Goal: Transaction & Acquisition: Purchase product/service

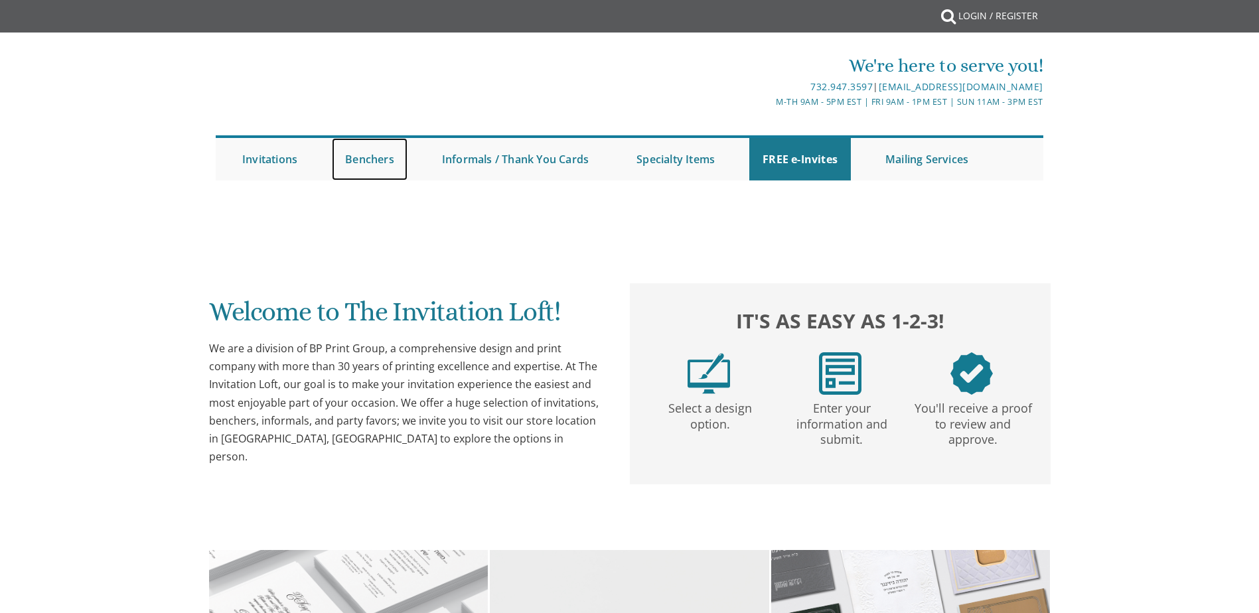
click at [391, 163] on link "Benchers" at bounding box center [370, 159] width 76 height 42
click at [377, 160] on link "Benchers" at bounding box center [370, 159] width 76 height 42
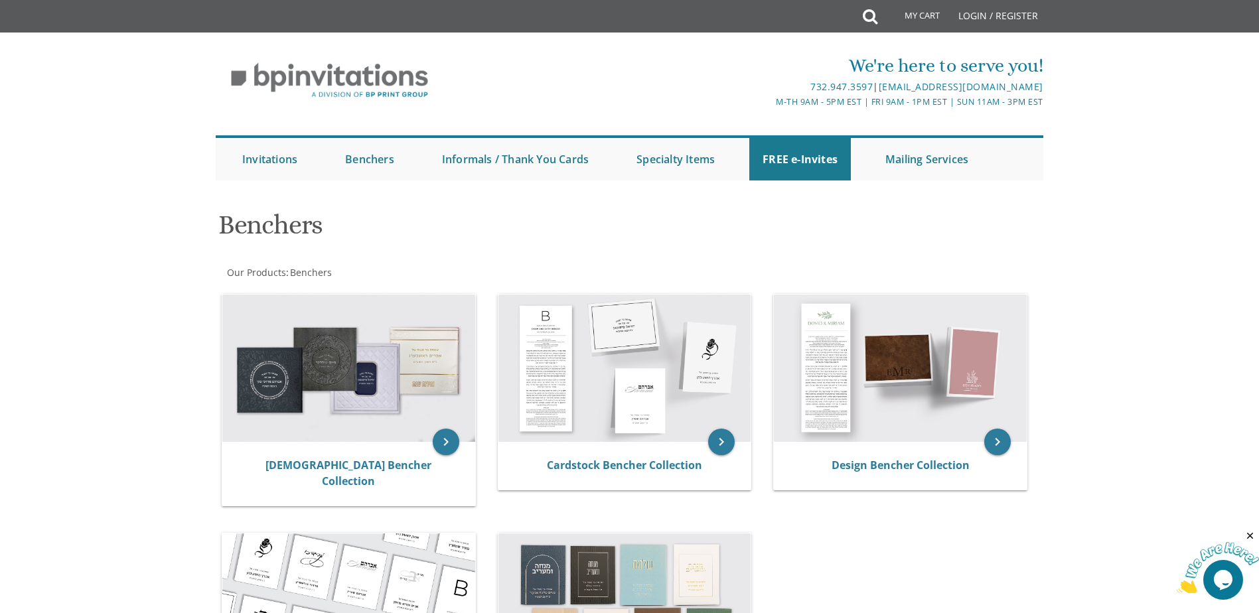
click at [380, 412] on img at bounding box center [348, 368] width 253 height 147
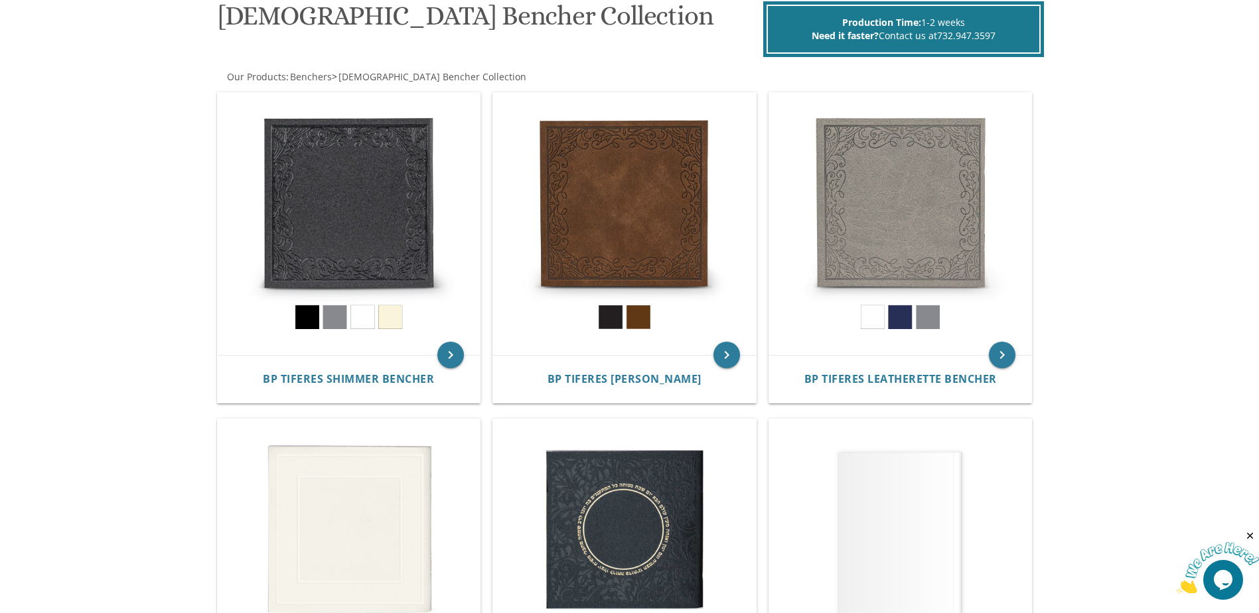
scroll to position [199, 0]
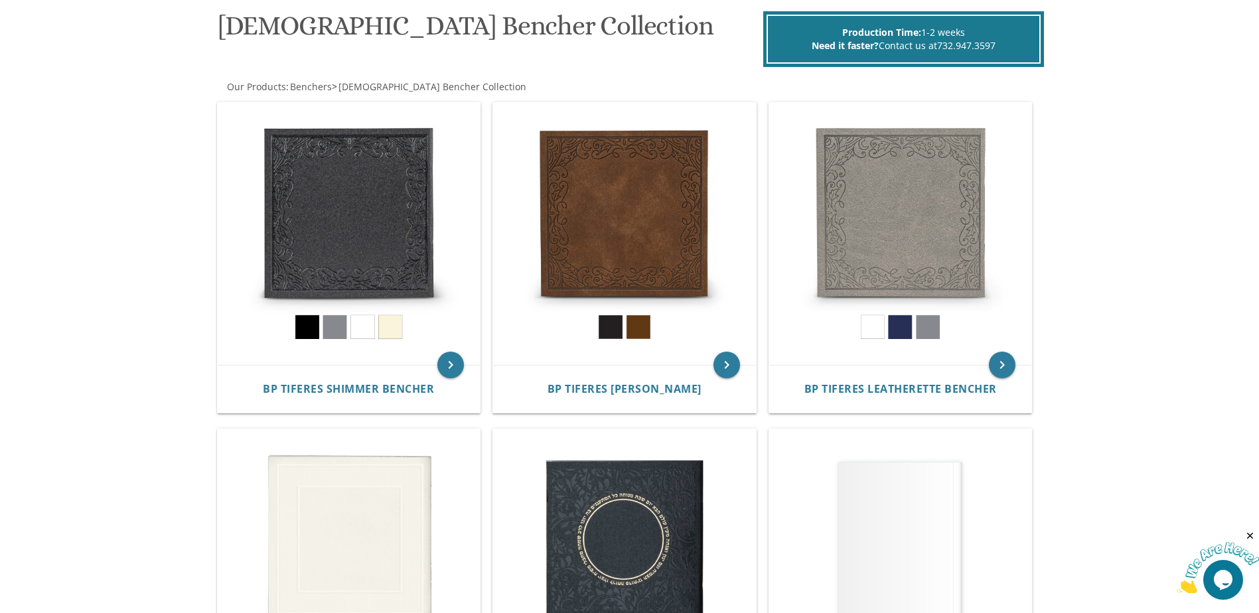
click at [913, 269] on img at bounding box center [900, 234] width 263 height 263
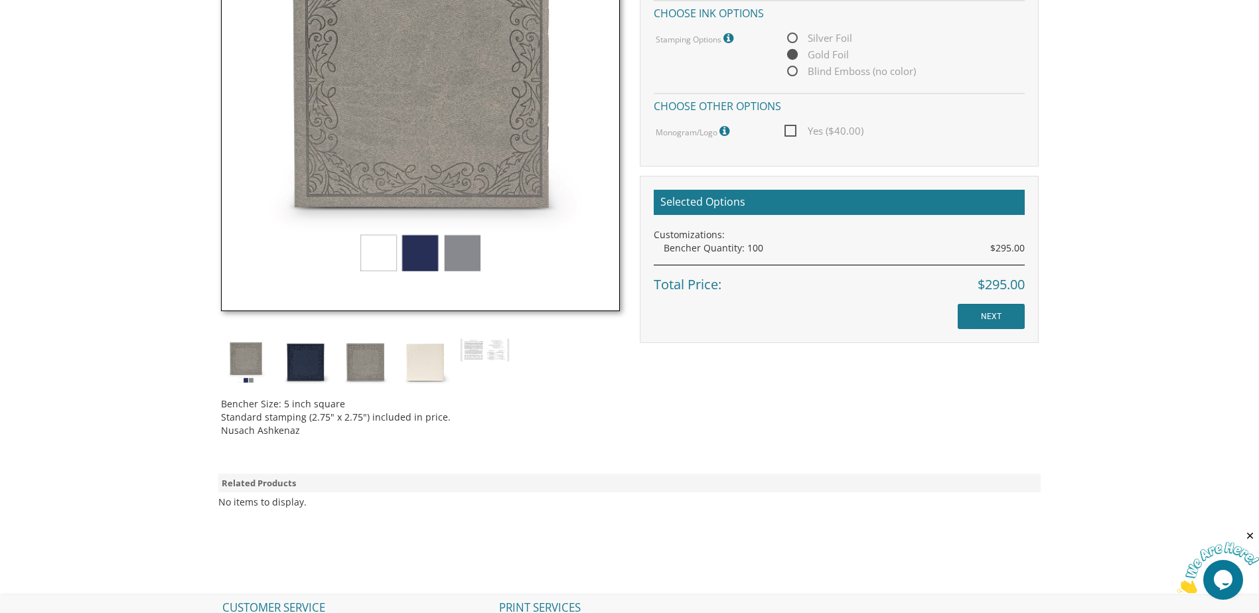
scroll to position [465, 0]
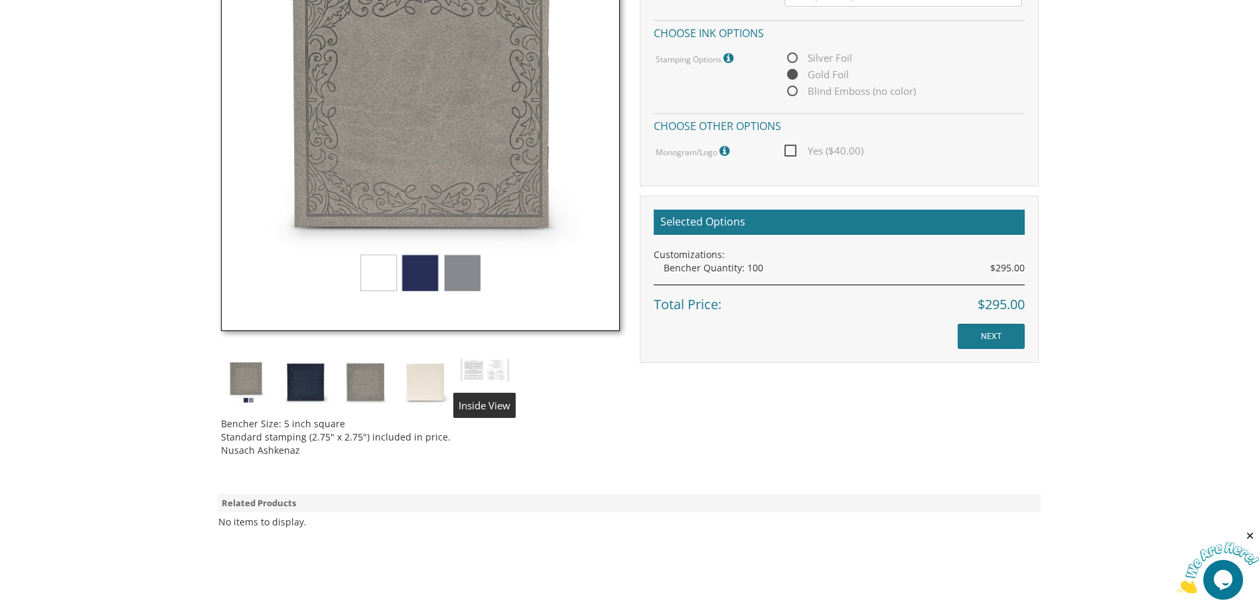
click at [472, 362] on img at bounding box center [485, 370] width 50 height 25
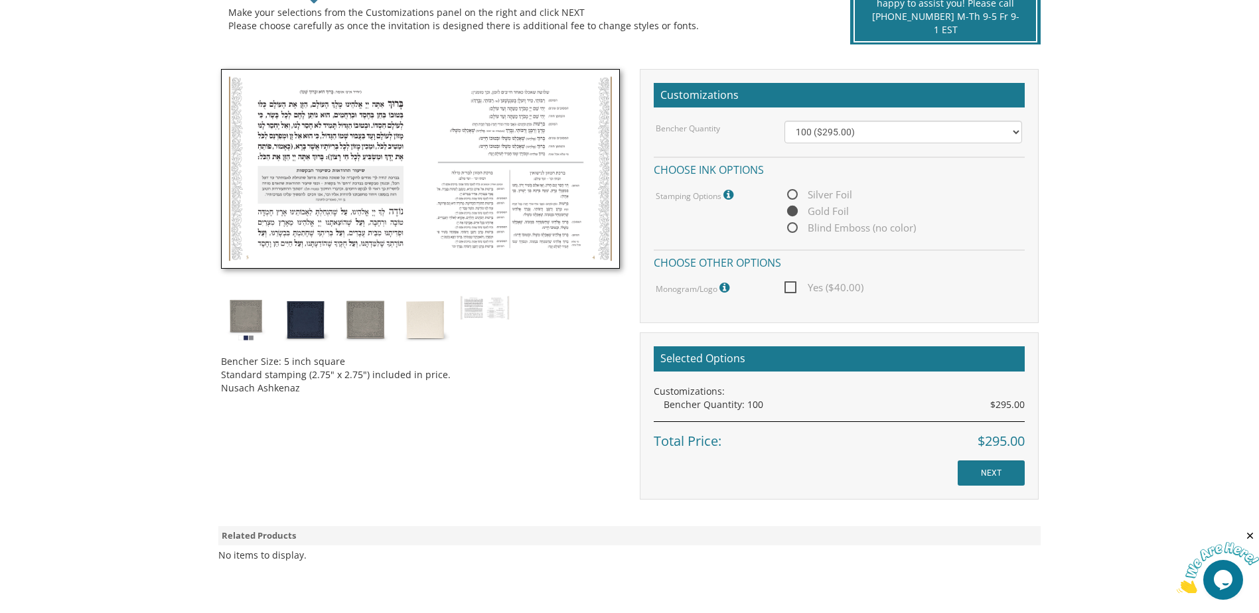
scroll to position [332, 0]
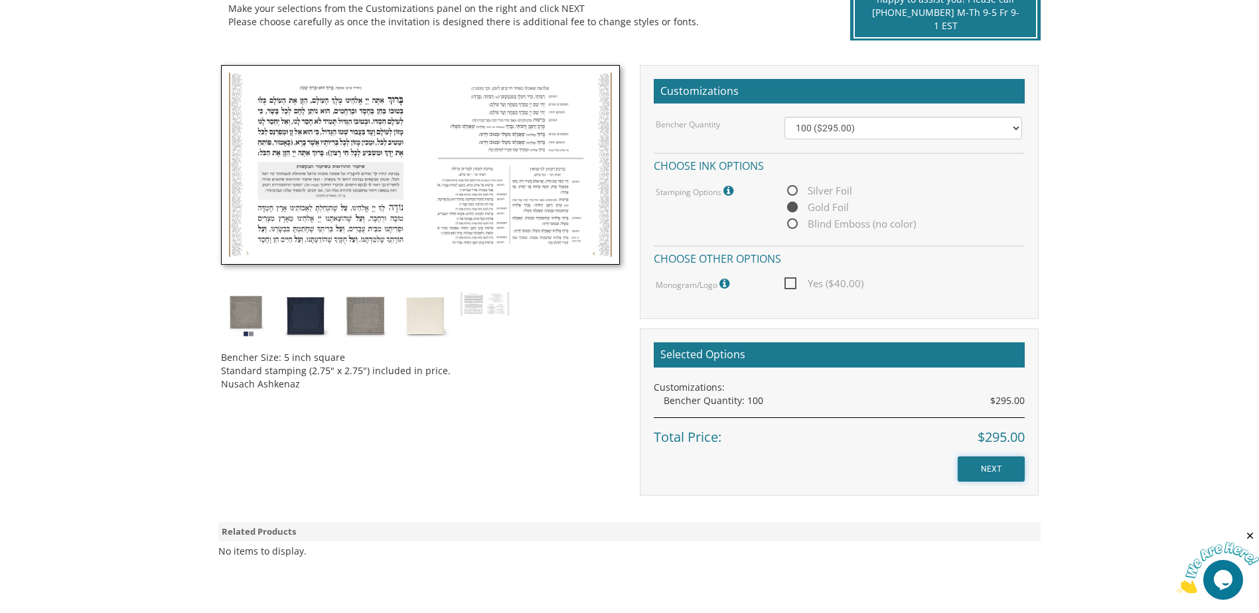
click at [978, 473] on input "NEXT" at bounding box center [991, 469] width 67 height 25
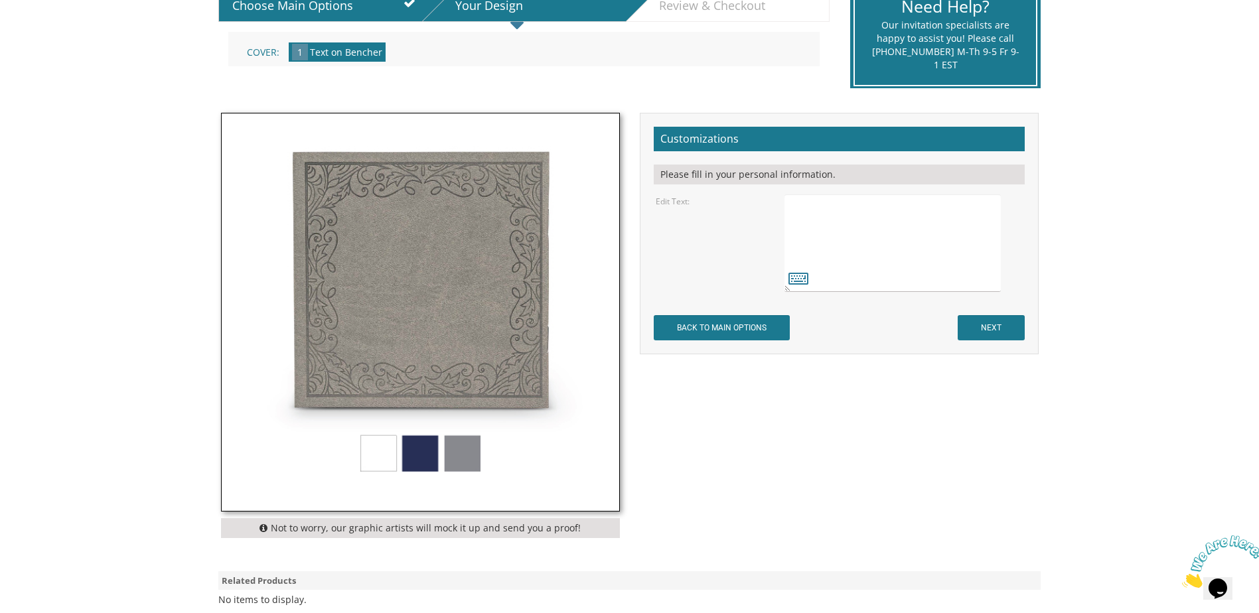
scroll to position [398, 0]
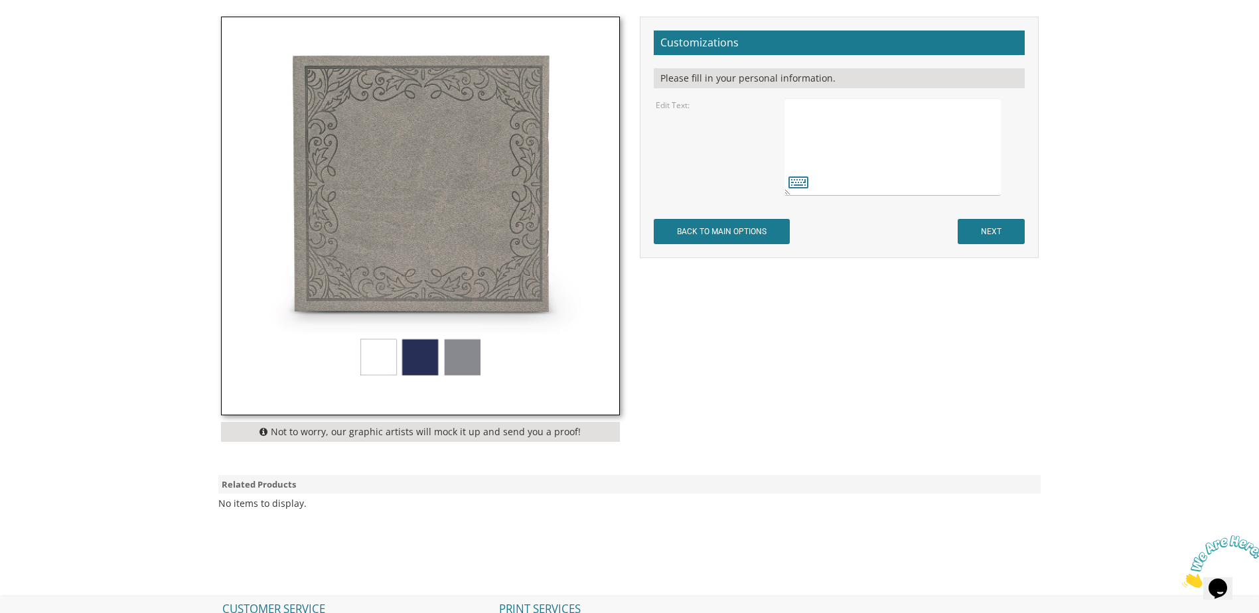
click at [419, 355] on img at bounding box center [421, 216] width 398 height 398
click at [428, 361] on img at bounding box center [421, 216] width 398 height 398
click at [518, 361] on img at bounding box center [421, 216] width 398 height 398
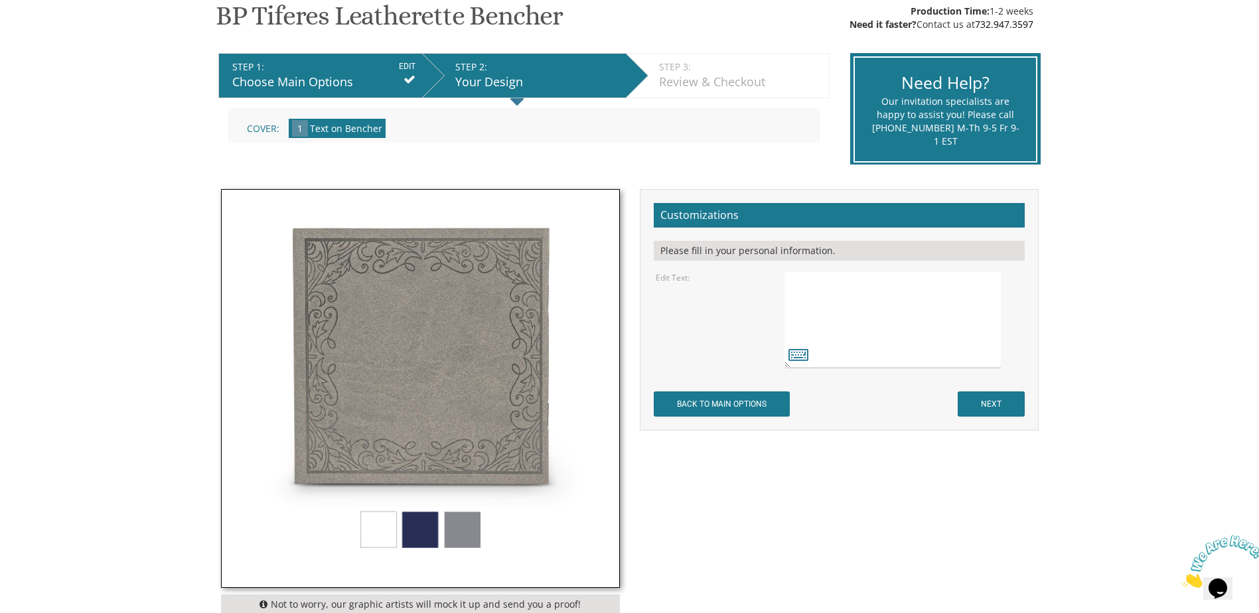
scroll to position [66, 0]
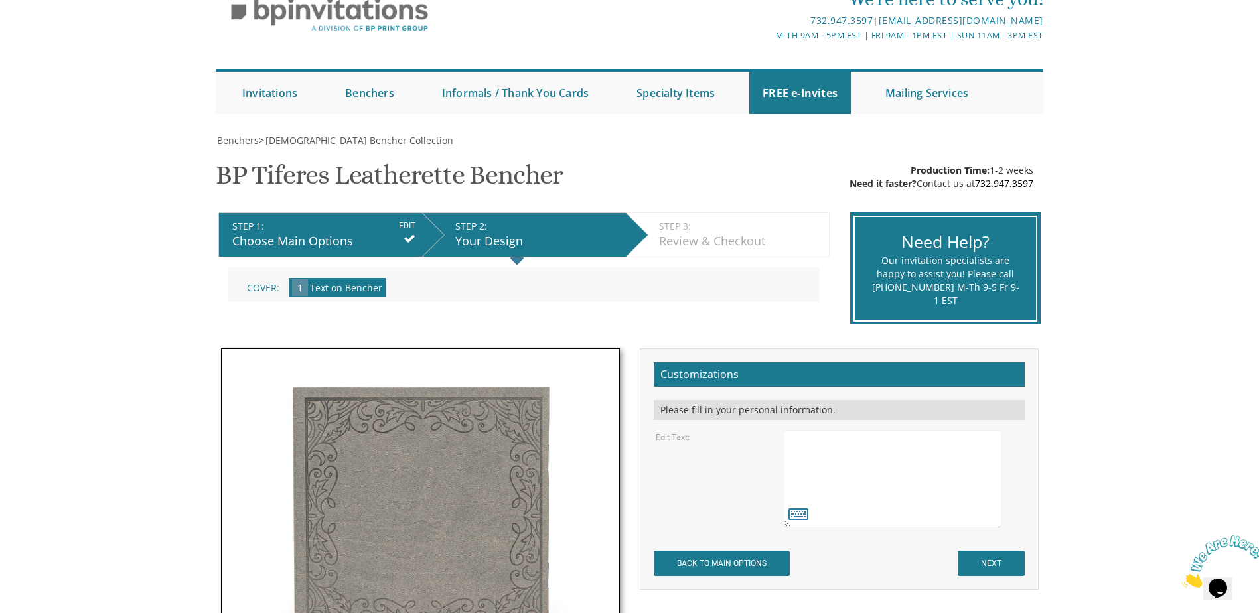
click at [827, 445] on textarea at bounding box center [893, 479] width 216 height 98
type textarea "dfdsfds"
click at [996, 562] on input "NEXT" at bounding box center [991, 563] width 67 height 25
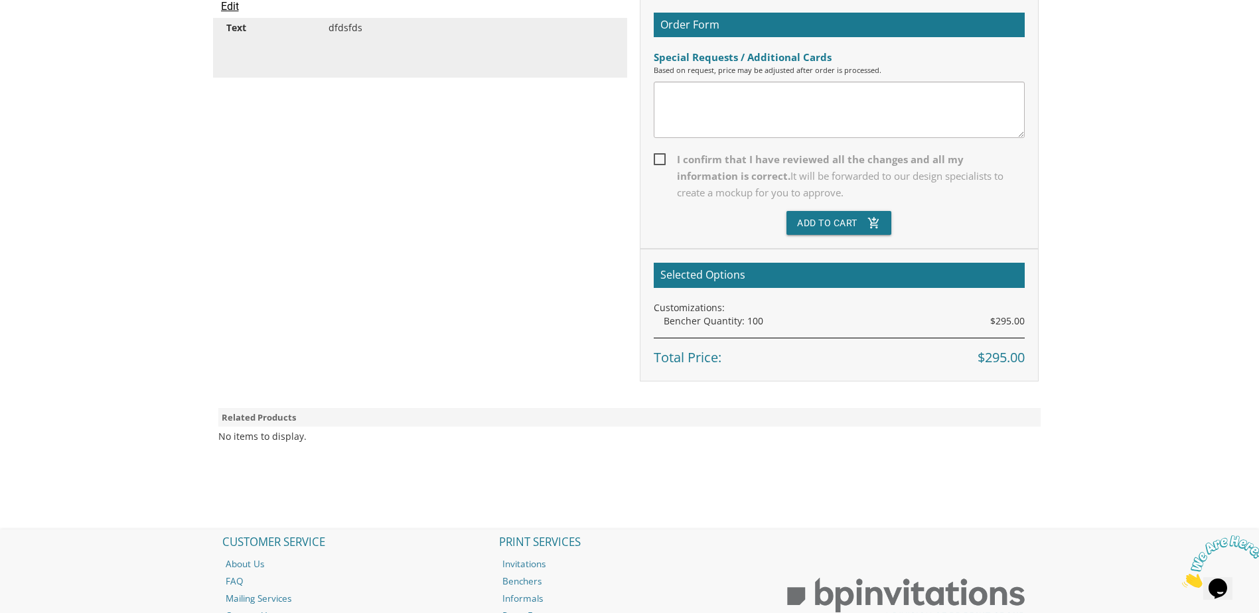
scroll to position [133, 0]
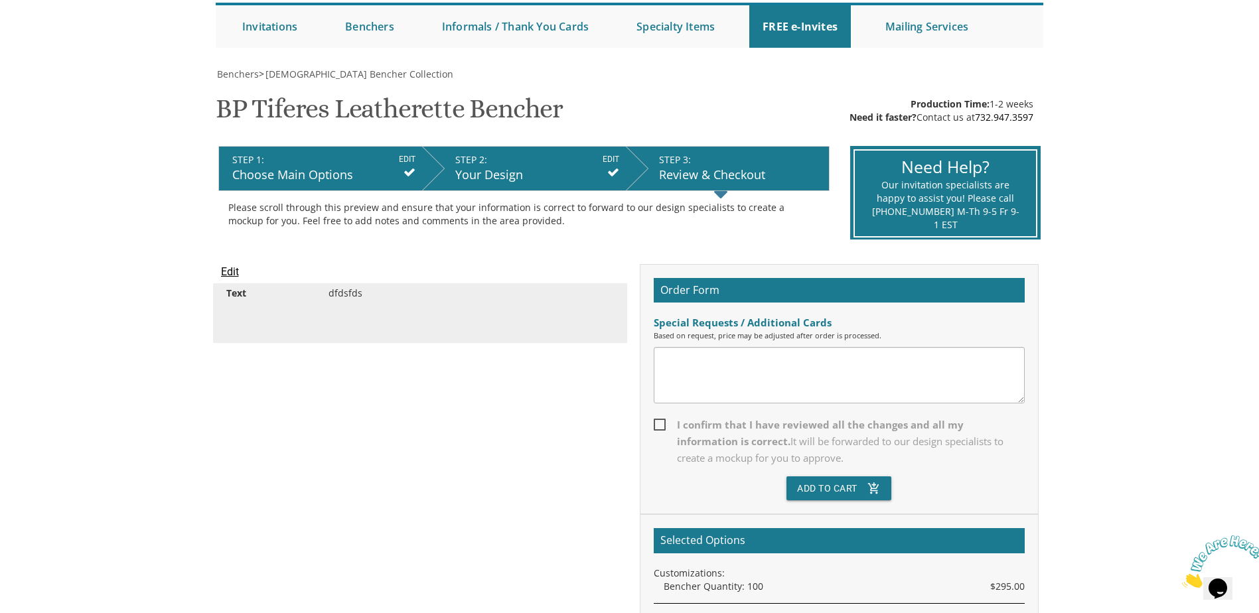
click at [665, 426] on span "I confirm that I have reviewed all the changes and all my information is correc…" at bounding box center [839, 442] width 371 height 50
click at [663, 426] on input "I confirm that I have reviewed all the changes and all my information is correc…" at bounding box center [658, 424] width 9 height 9
checkbox input "true"
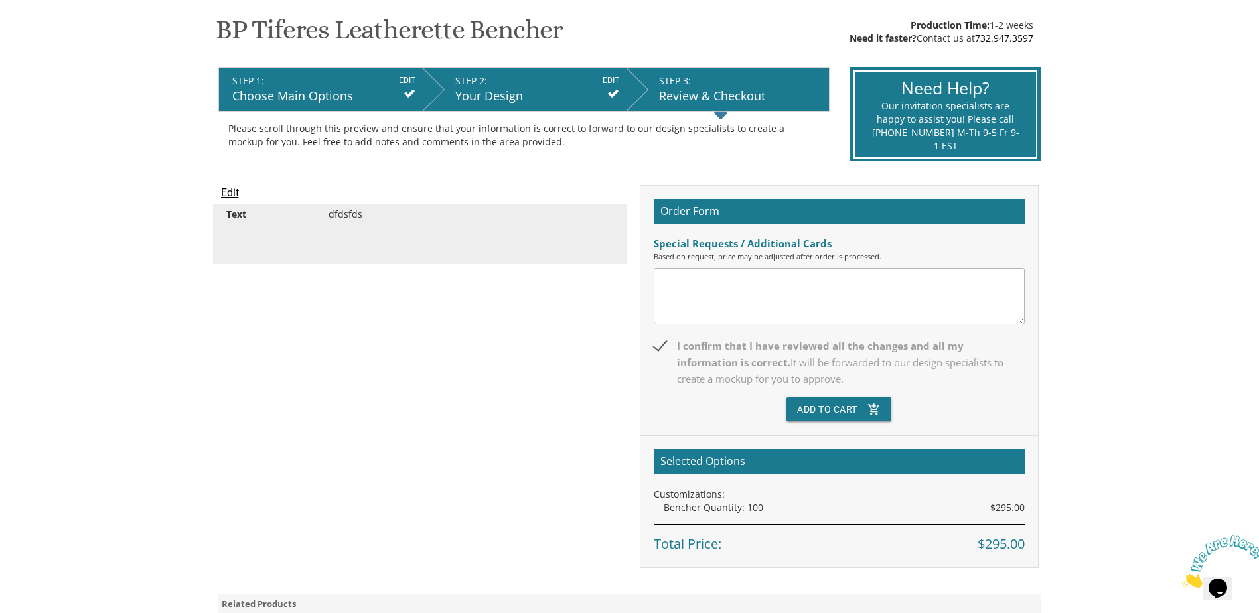
scroll to position [398, 0]
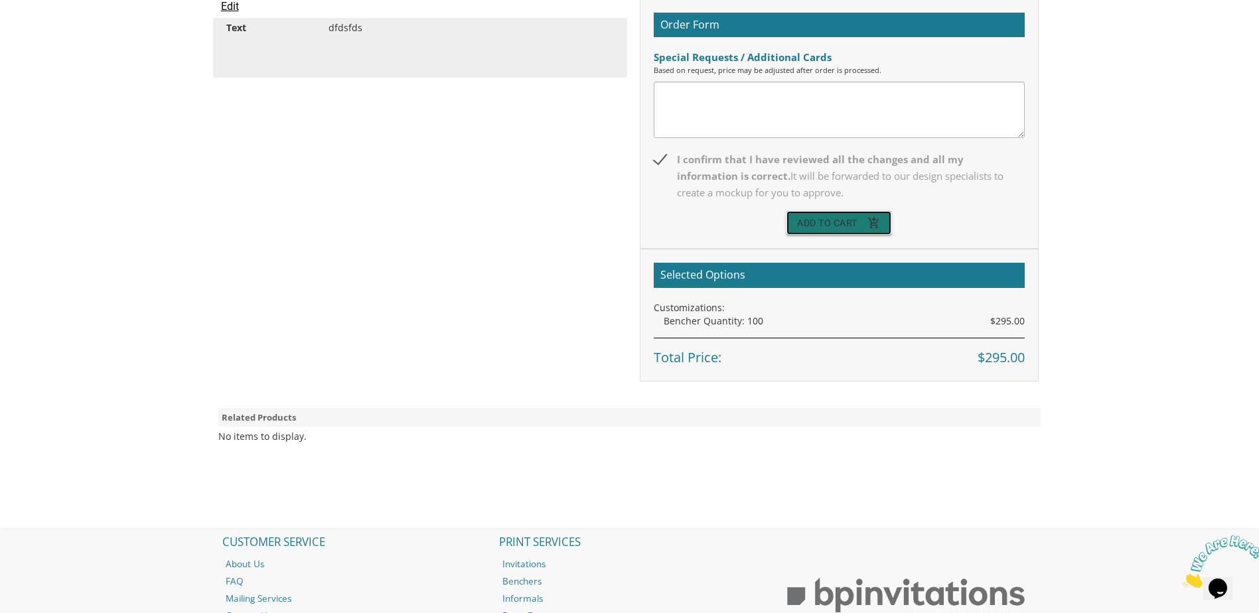
click at [840, 221] on button "Add To Cart add_shopping_cart" at bounding box center [839, 223] width 105 height 24
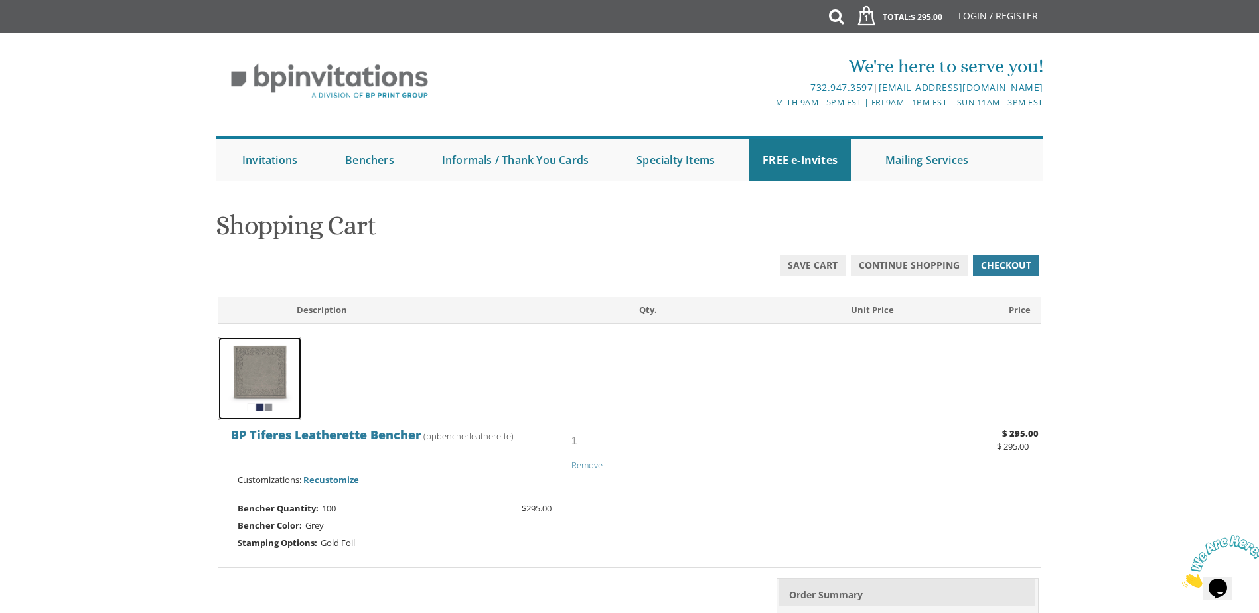
click at [273, 393] on img at bounding box center [259, 378] width 83 height 83
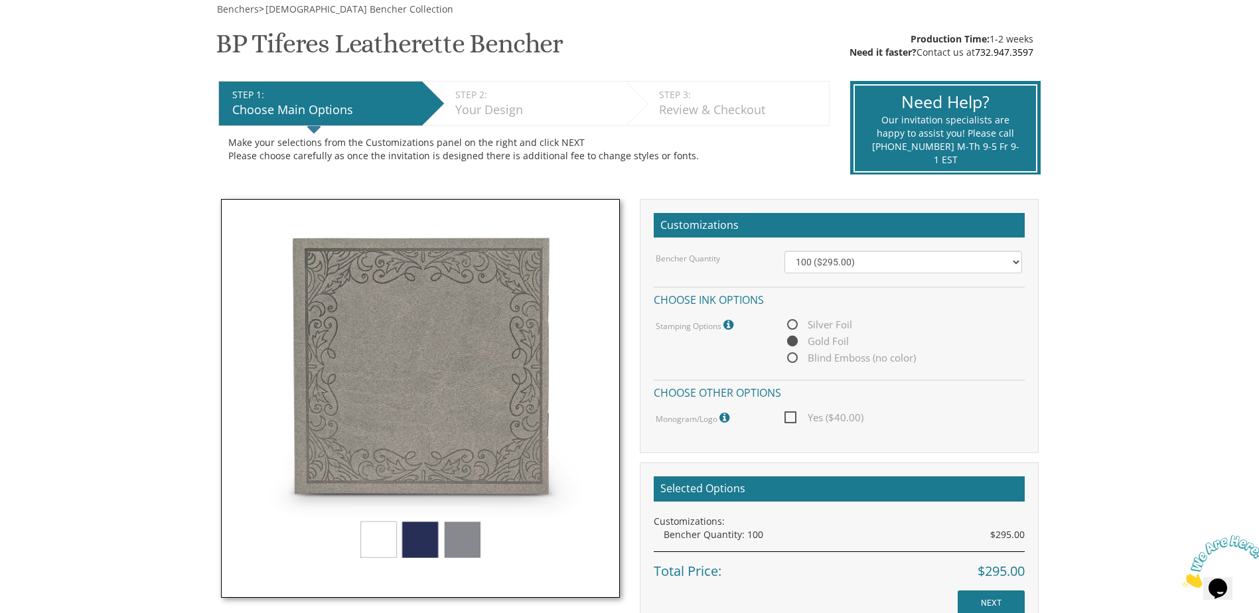
scroll to position [199, 0]
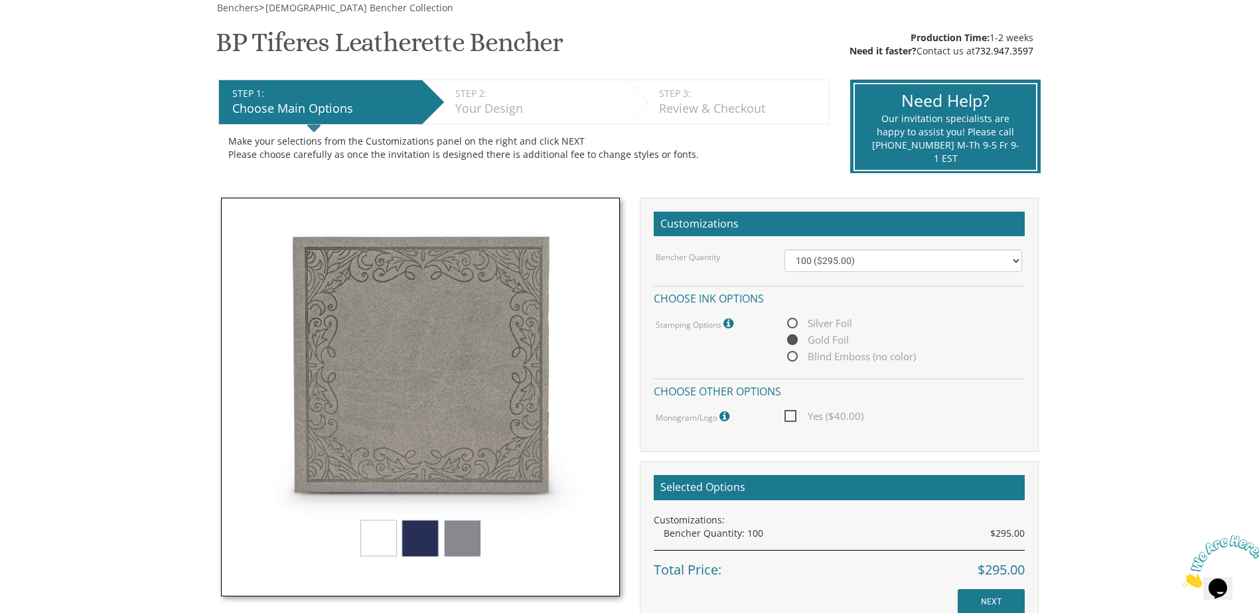
click at [428, 549] on img at bounding box center [420, 397] width 399 height 399
click at [466, 536] on img at bounding box center [420, 397] width 399 height 399
click at [369, 538] on img at bounding box center [420, 397] width 399 height 399
click at [466, 544] on img at bounding box center [420, 397] width 399 height 399
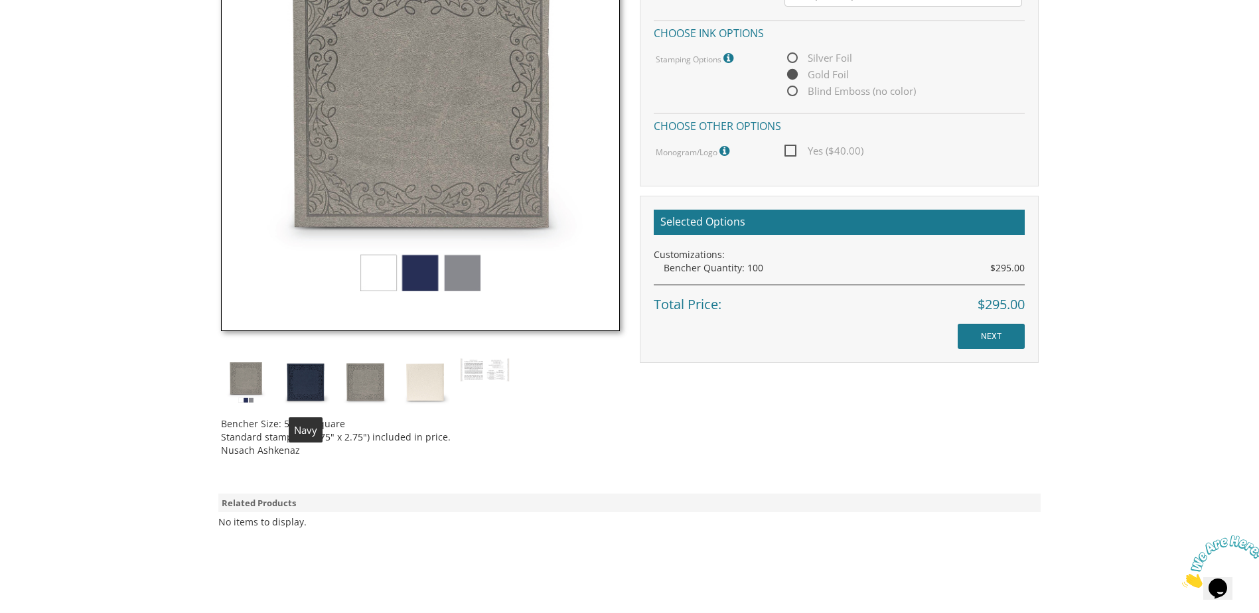
click at [309, 385] on img at bounding box center [306, 383] width 50 height 50
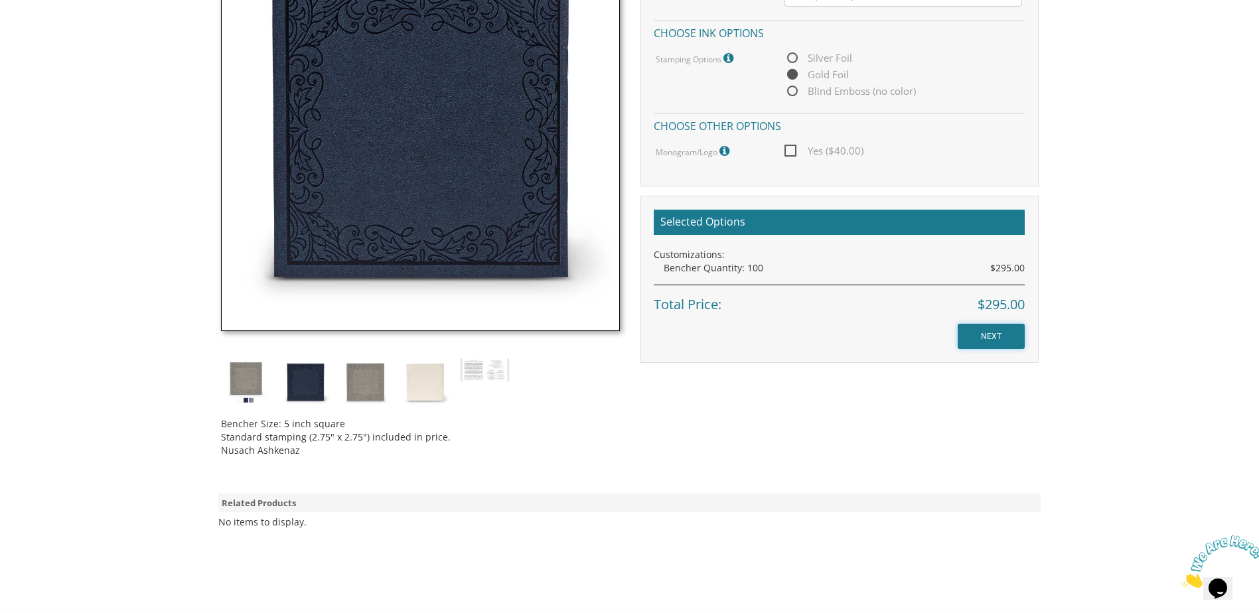
click at [979, 339] on input "NEXT" at bounding box center [991, 336] width 67 height 25
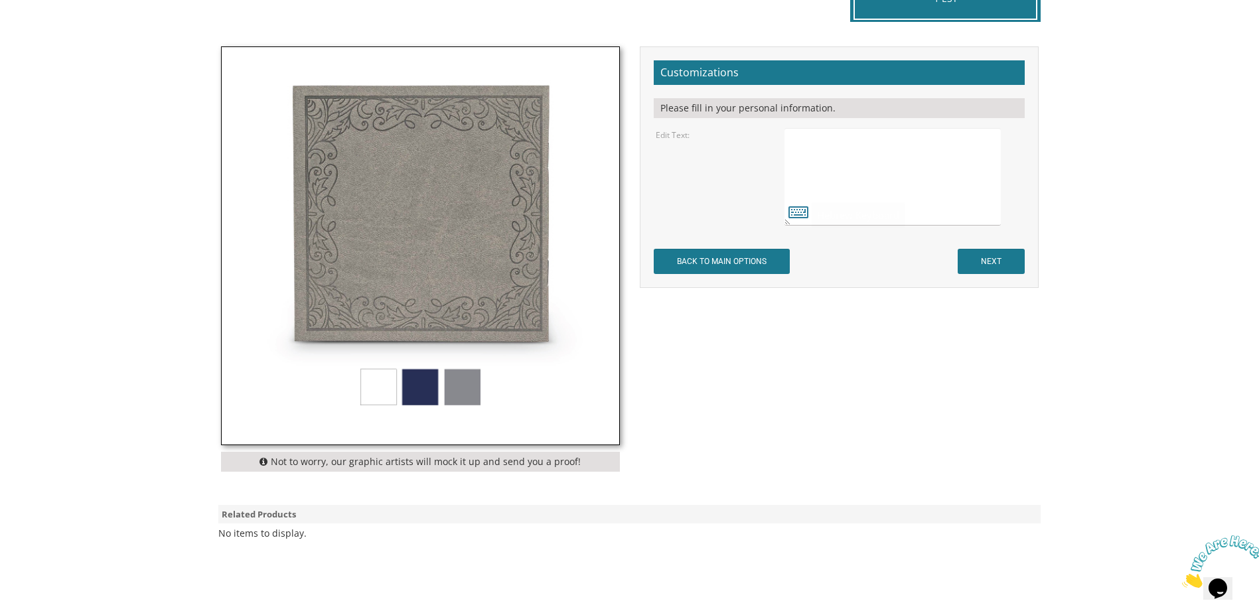
scroll to position [531, 0]
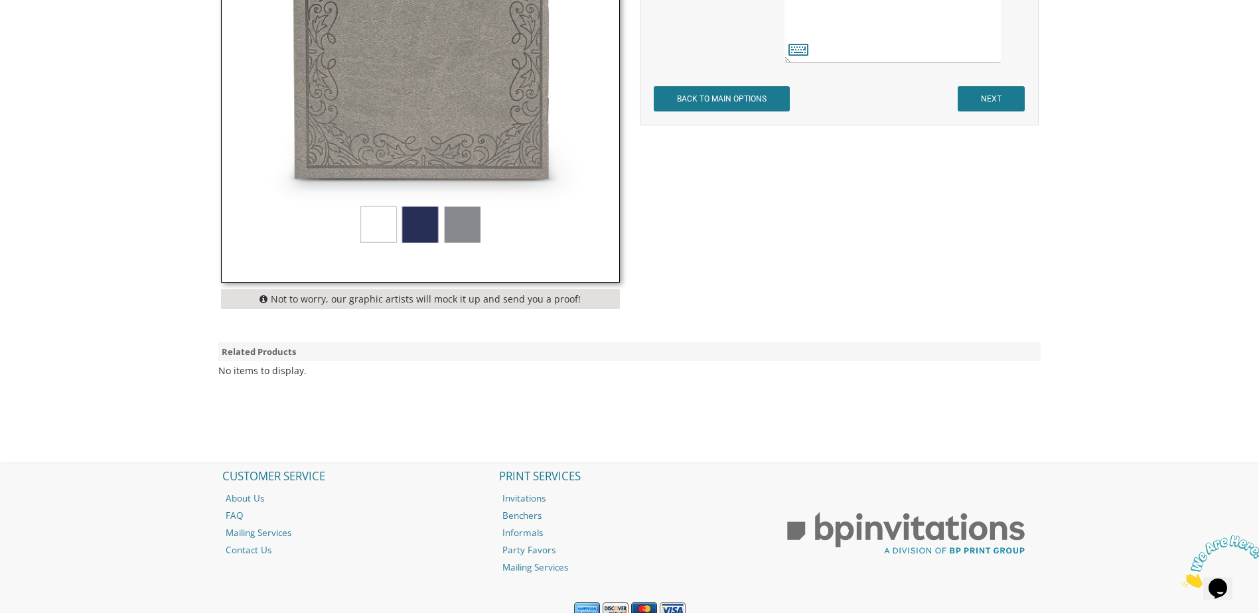
click at [426, 227] on img at bounding box center [421, 83] width 398 height 398
click at [394, 236] on img at bounding box center [421, 83] width 398 height 398
click at [435, 236] on img at bounding box center [421, 83] width 398 height 398
click at [510, 241] on img at bounding box center [421, 83] width 398 height 398
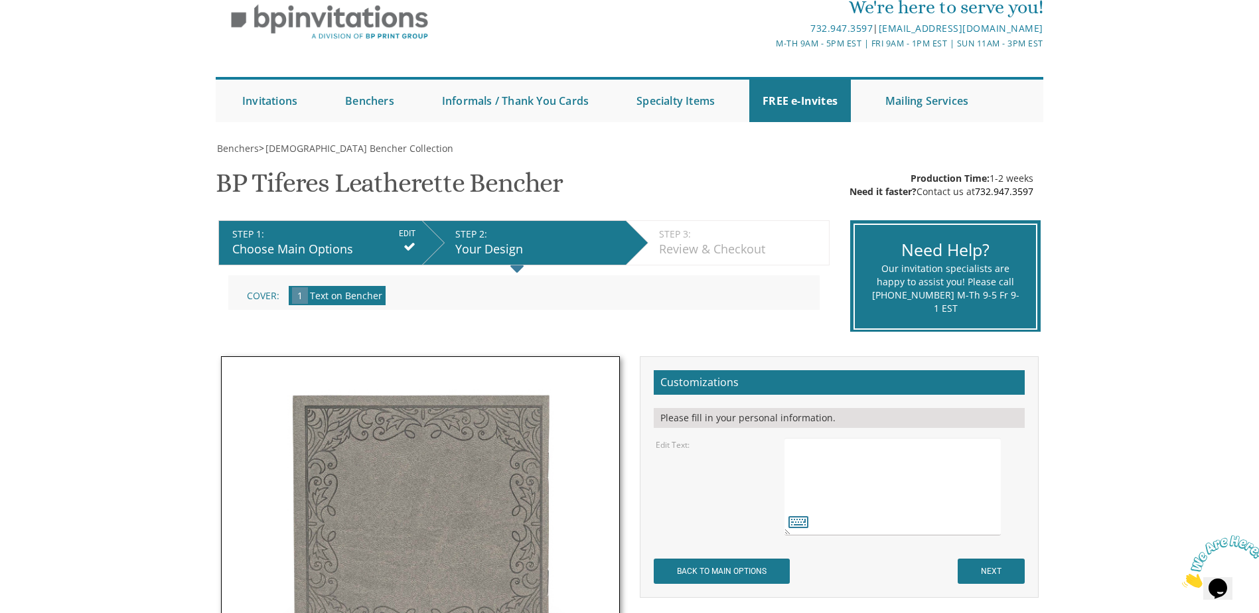
scroll to position [0, 0]
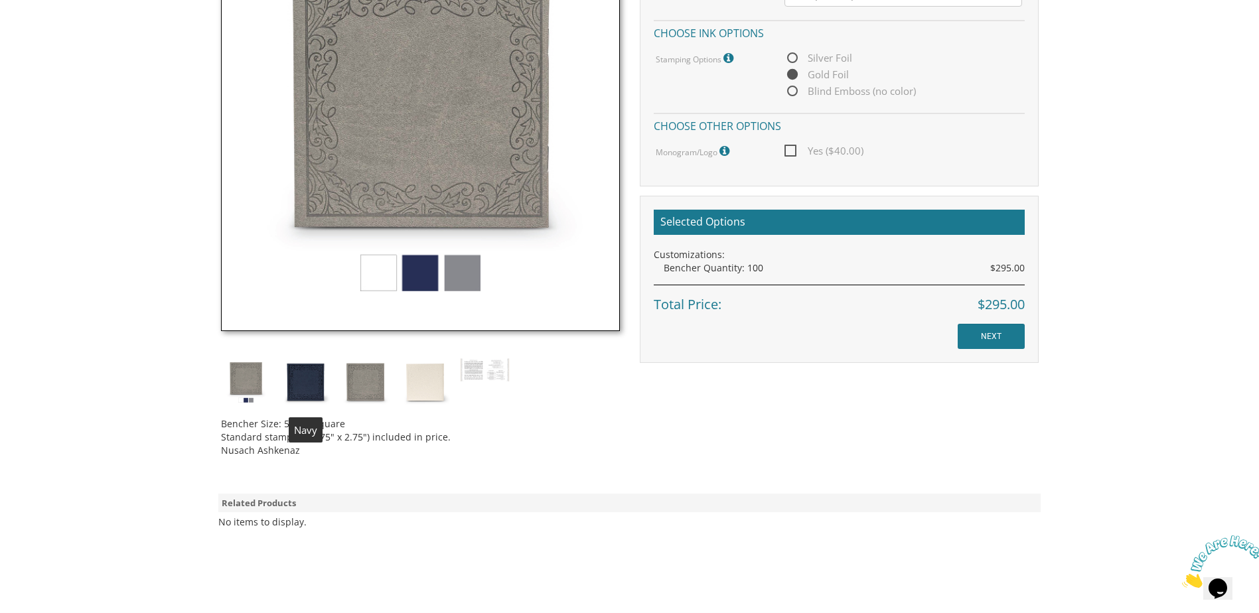
click at [308, 384] on img at bounding box center [306, 383] width 50 height 50
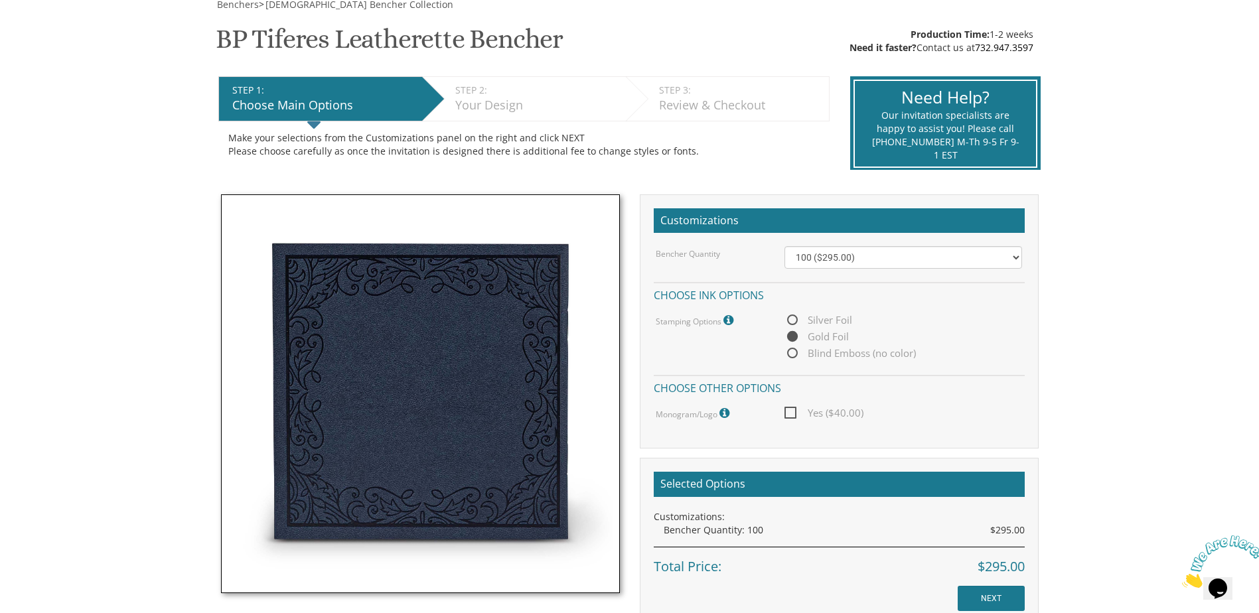
scroll to position [199, 0]
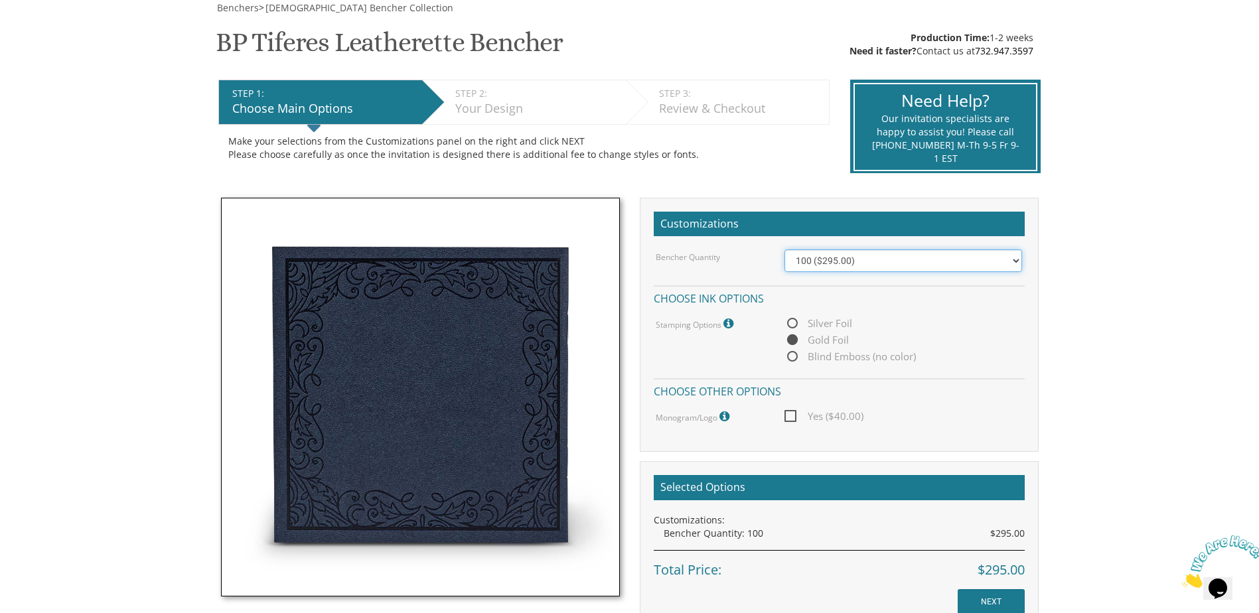
click at [838, 255] on select "100 ($295.00) 200 ($590.00) 300 ($885.00) 400 ($1,180.00) 500 ($1,475.00)" at bounding box center [904, 261] width 238 height 23
select select "200"
click at [785, 250] on select "100 ($295.00) 200 ($590.00) 300 ($885.00) 400 ($1,180.00) 500 ($1,475.00)" at bounding box center [904, 261] width 238 height 23
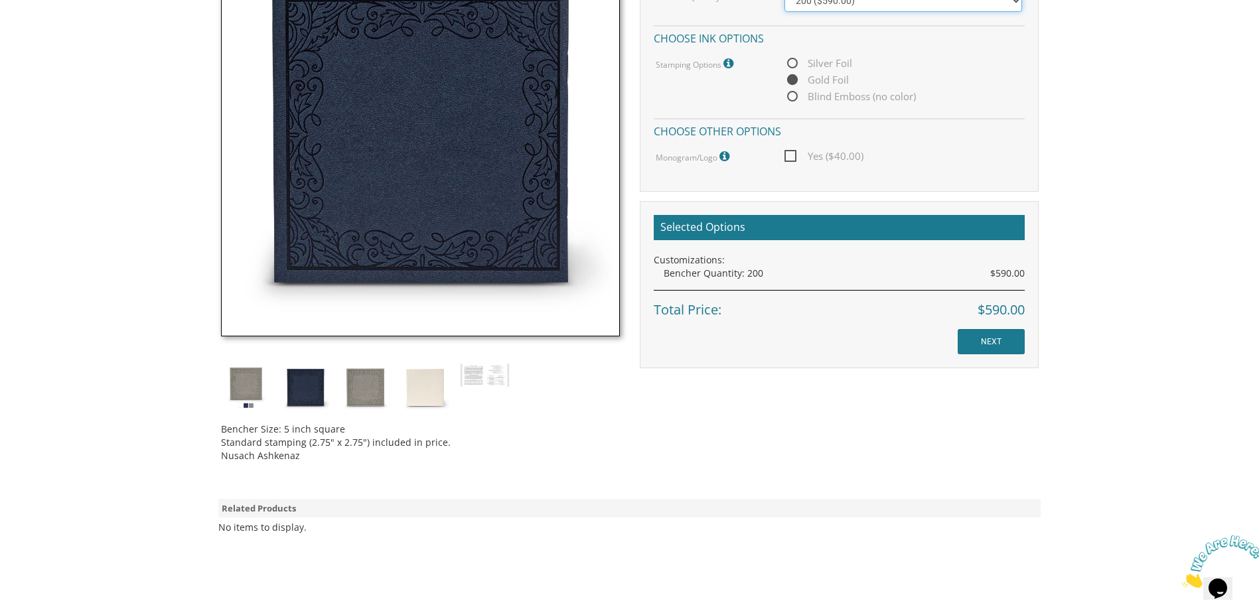
scroll to position [465, 0]
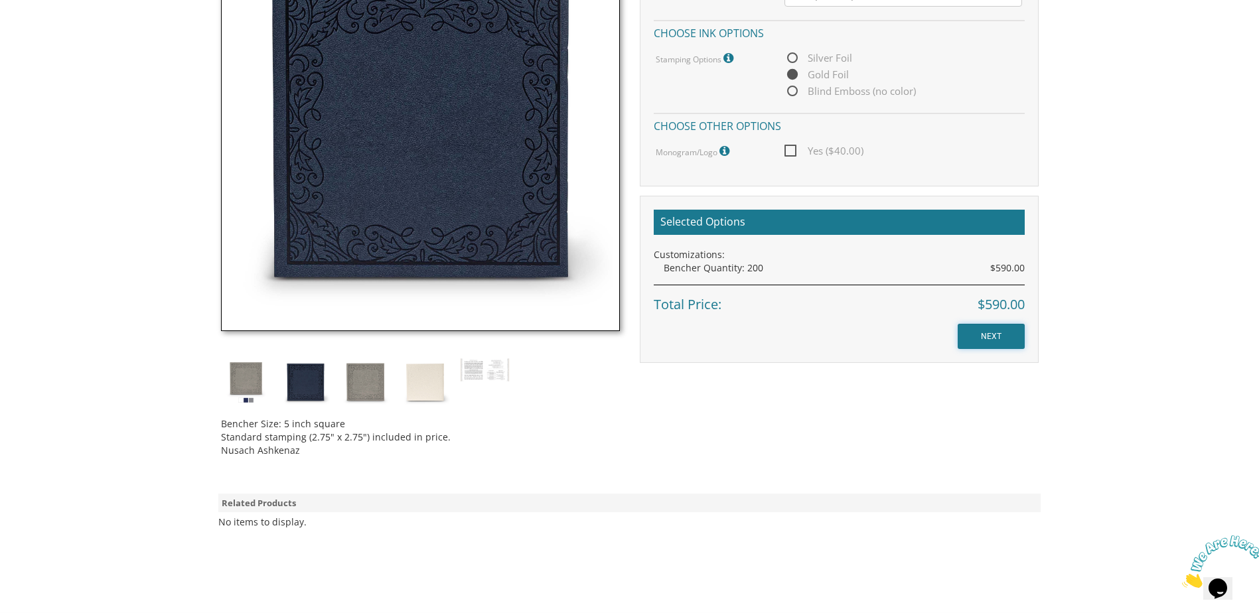
click at [995, 342] on input "NEXT" at bounding box center [991, 336] width 67 height 25
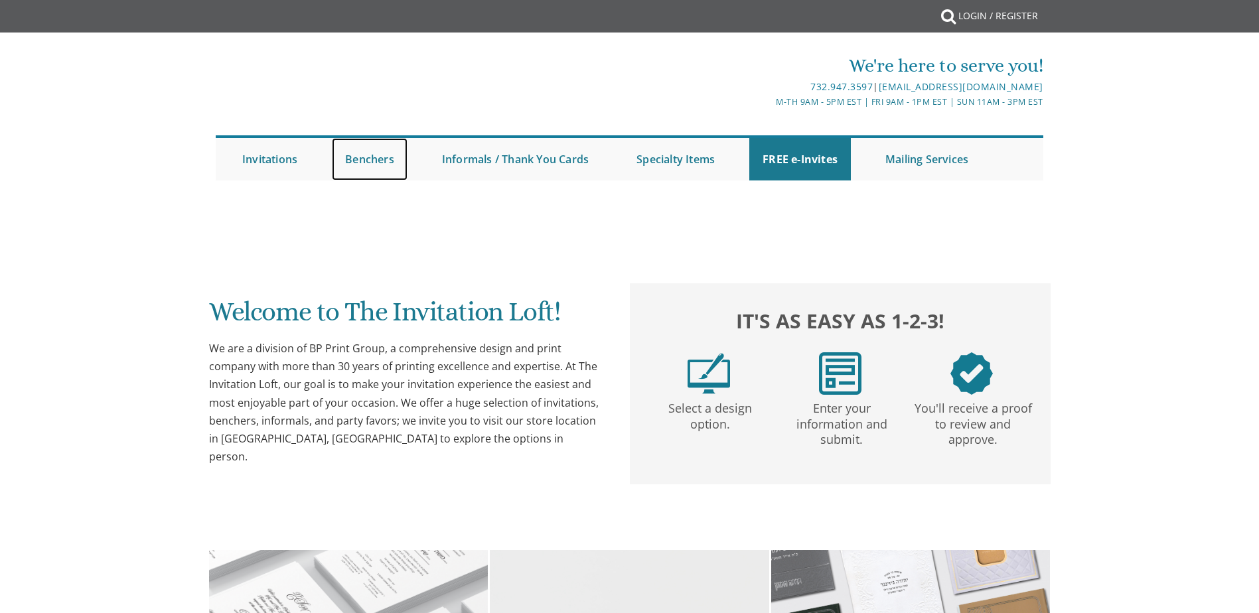
click at [384, 165] on link "Benchers" at bounding box center [370, 159] width 76 height 42
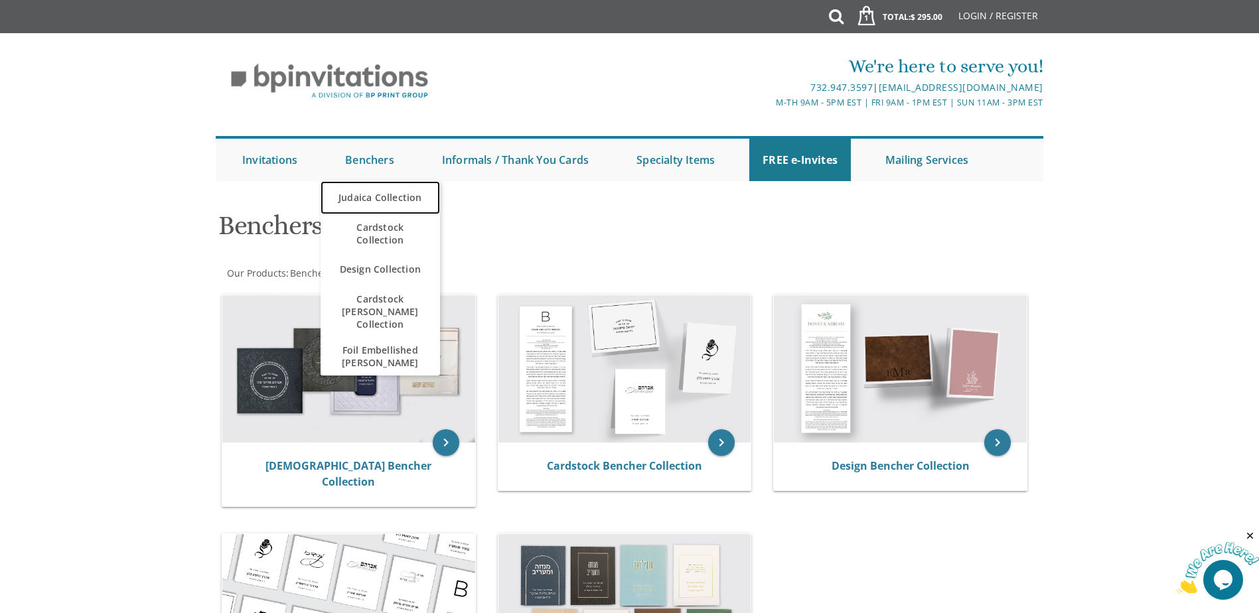
click at [371, 203] on link "Judaica Collection" at bounding box center [380, 197] width 119 height 33
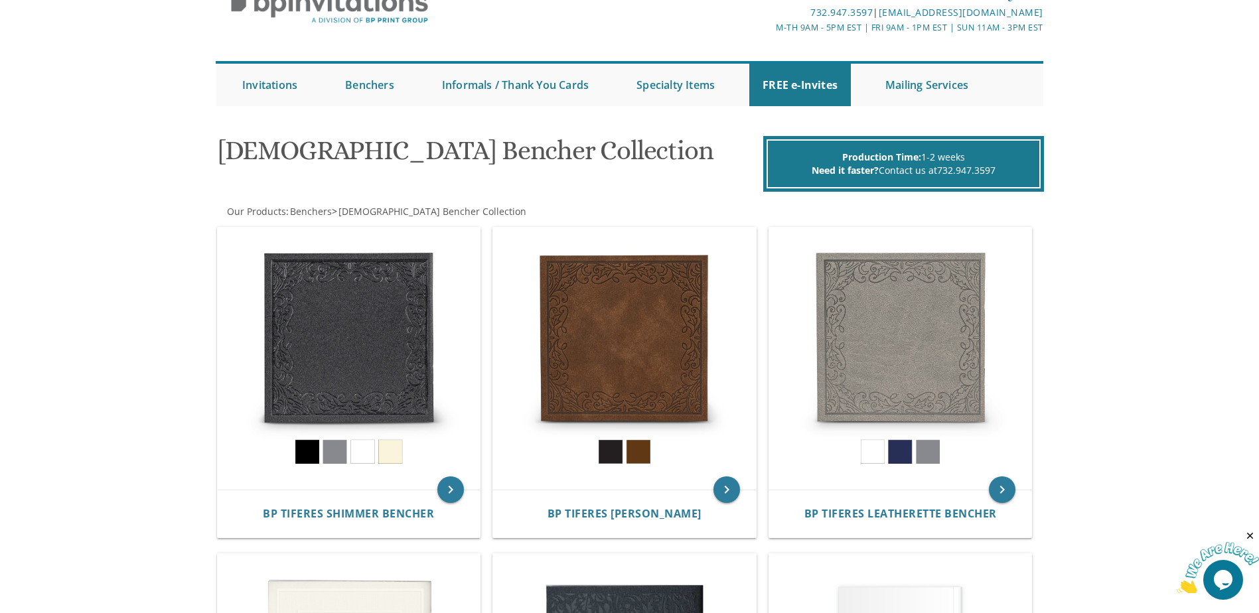
scroll to position [332, 0]
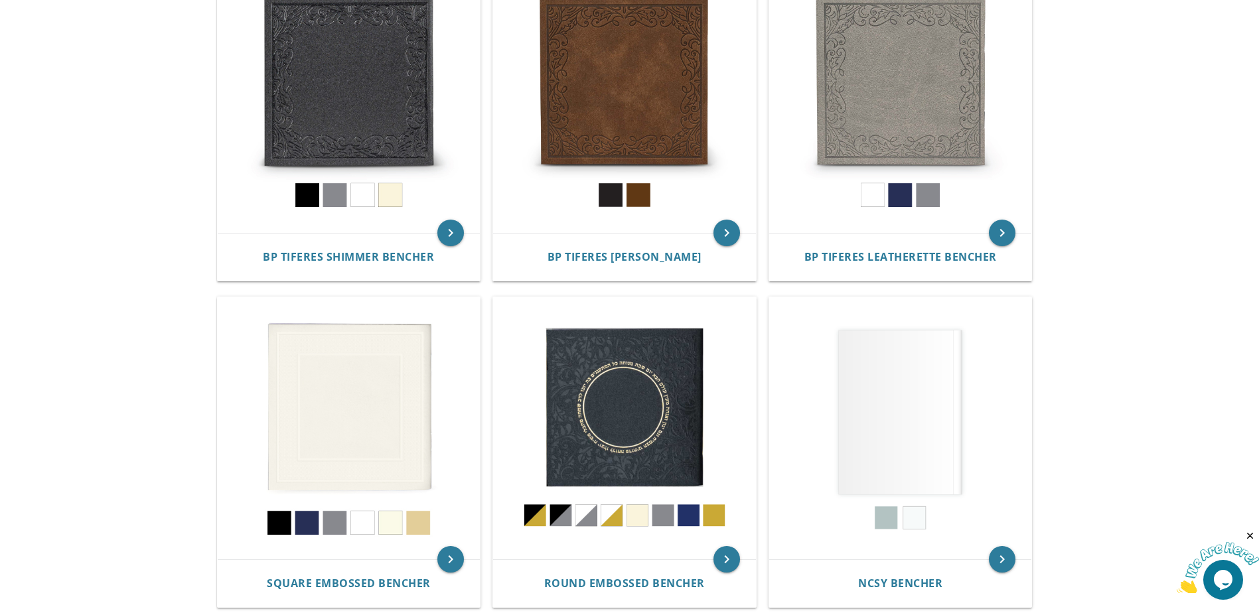
click at [575, 389] on img at bounding box center [624, 428] width 263 height 263
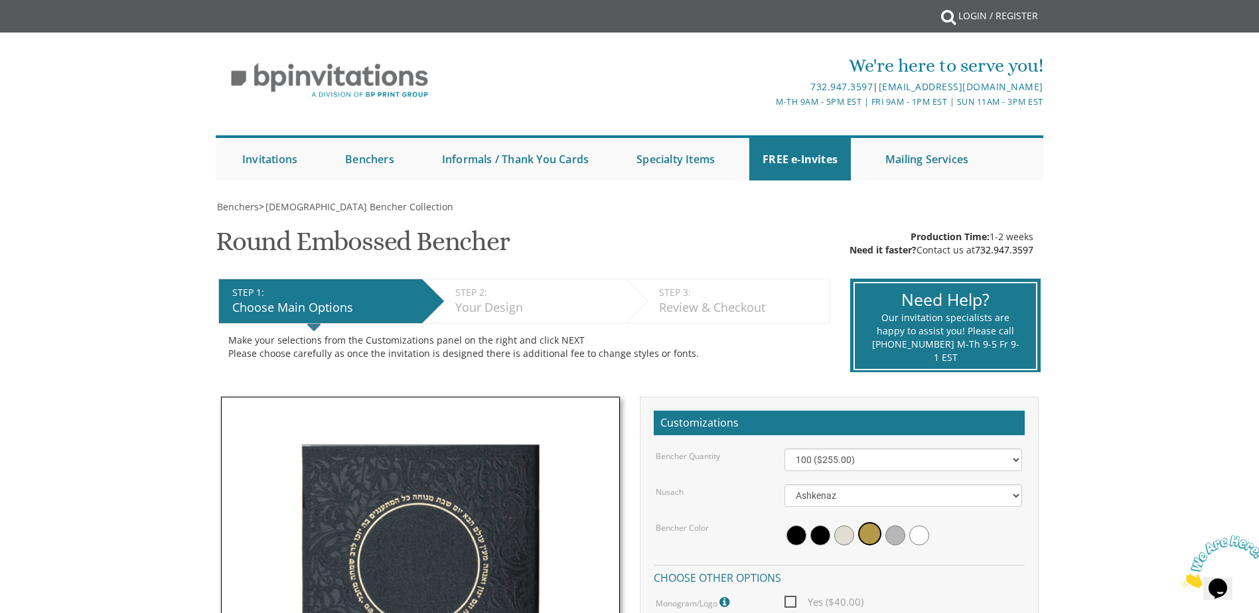
scroll to position [266, 0]
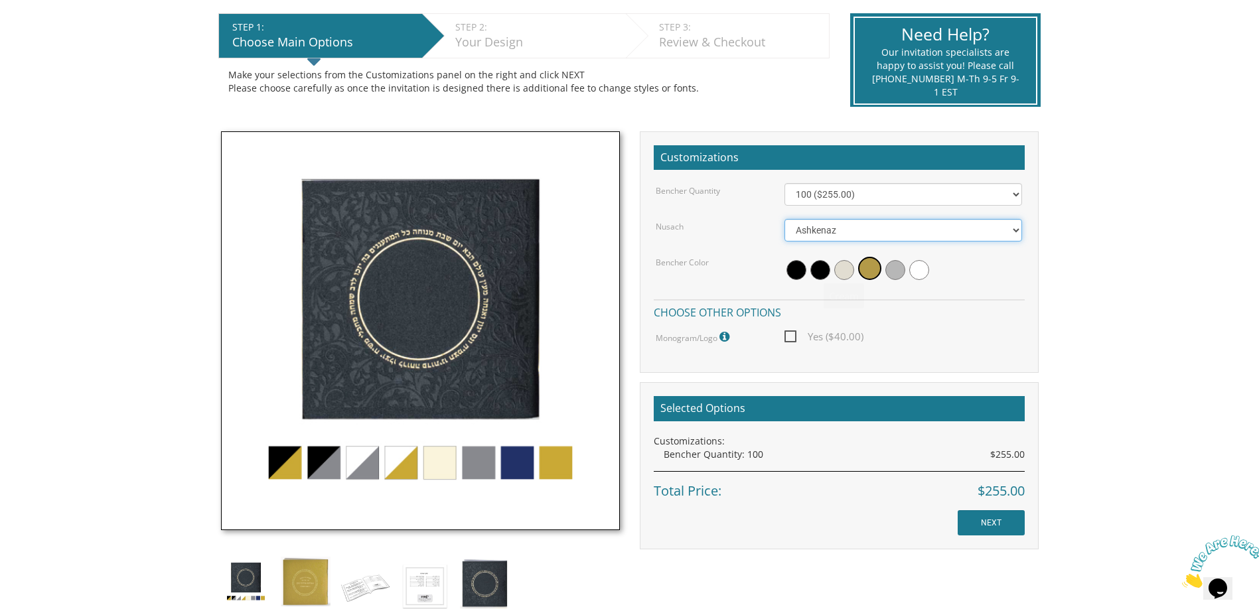
click at [901, 230] on select "Ashkenaz [PERSON_NAME]" at bounding box center [904, 230] width 238 height 23
click at [1091, 267] on body "My Cart {{shoppingcart.totalQuantityDisplay}} Total: {{shoppingcart.subtotal}} …" at bounding box center [629, 472] width 1259 height 1476
click at [904, 198] on select "100 ($255.00) 200 ($510.00) 300 ($765.00) 400 ($1,020.00) 500 ($1,275.00)" at bounding box center [904, 194] width 238 height 23
select select "200"
click at [785, 183] on select "100 ($255.00) 200 ($510.00) 300 ($765.00) 400 ($1,020.00) 500 ($1,275.00)" at bounding box center [904, 194] width 238 height 23
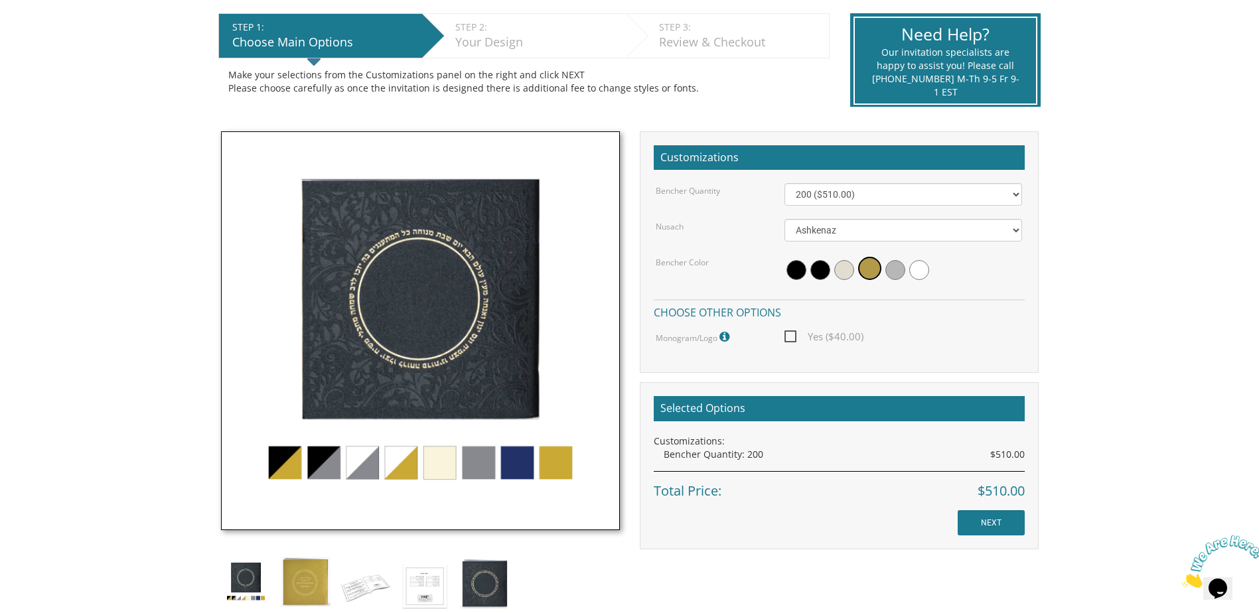
click at [516, 464] on img at bounding box center [420, 330] width 399 height 399
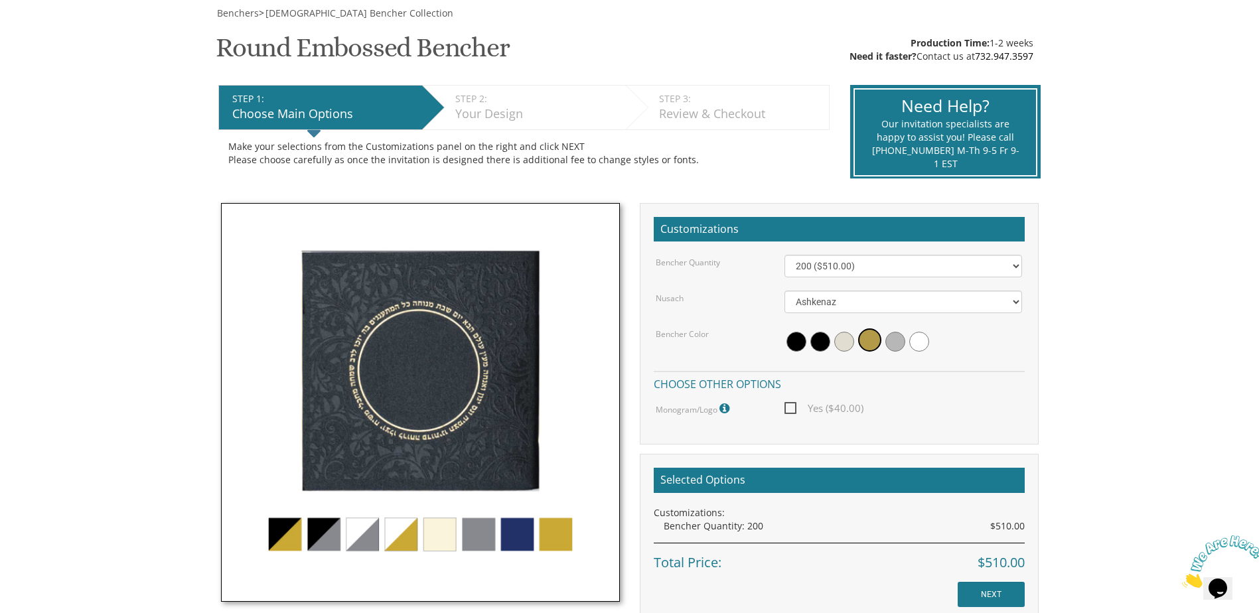
scroll to position [199, 0]
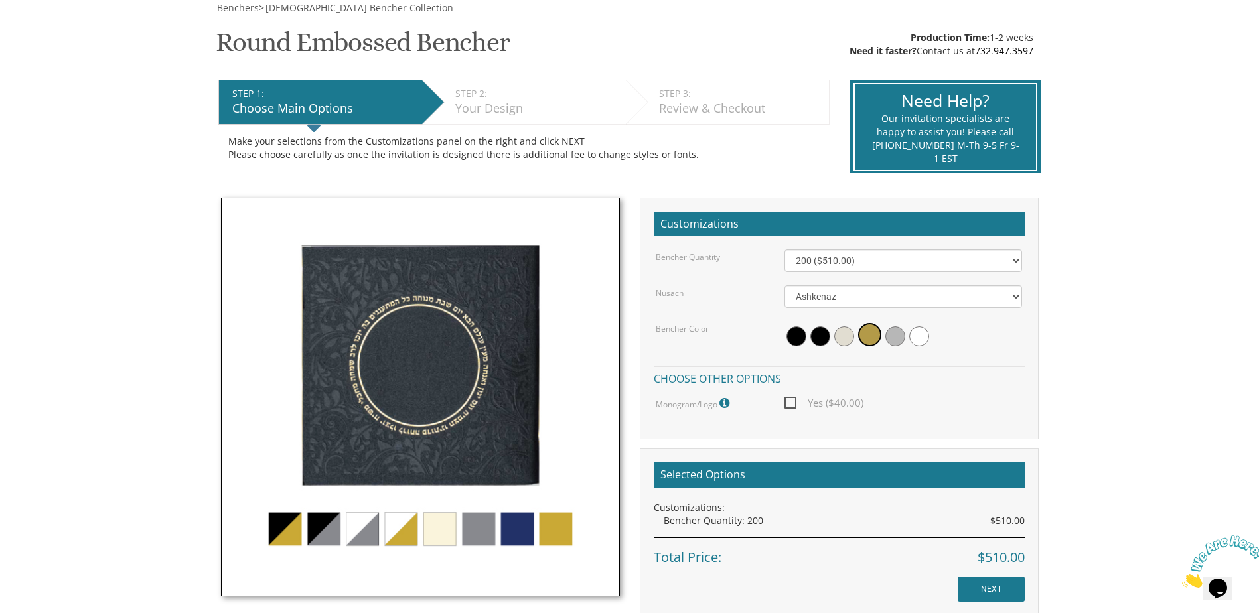
click at [521, 528] on img at bounding box center [420, 397] width 399 height 399
click at [546, 525] on img at bounding box center [420, 397] width 399 height 399
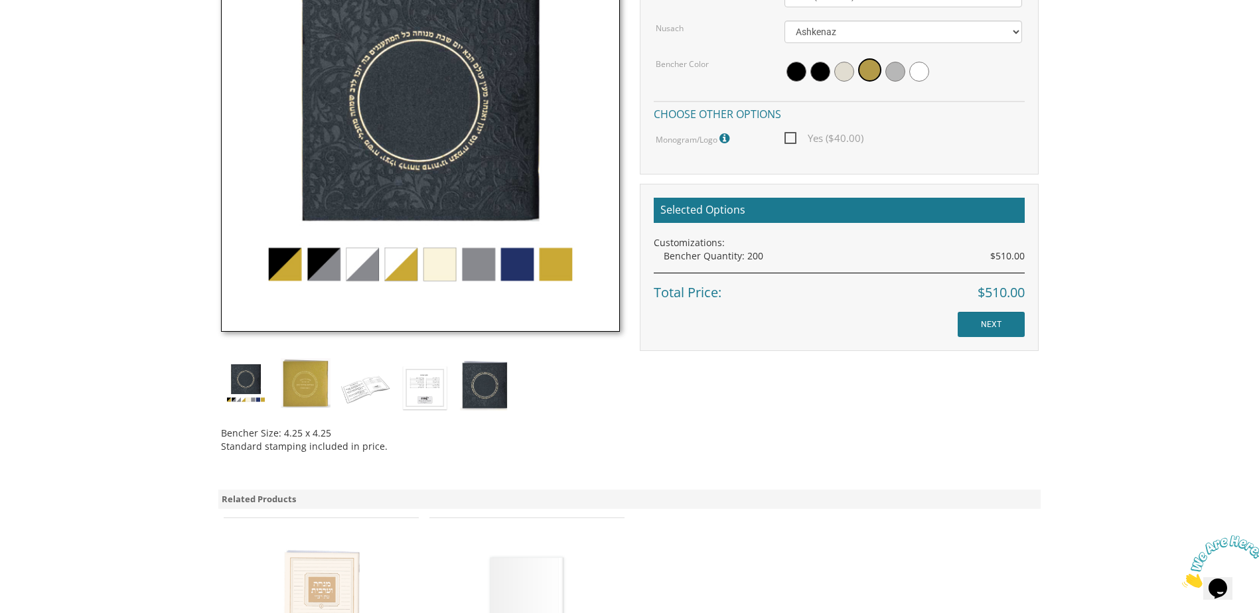
scroll to position [465, 0]
click at [356, 385] on img at bounding box center [366, 387] width 50 height 58
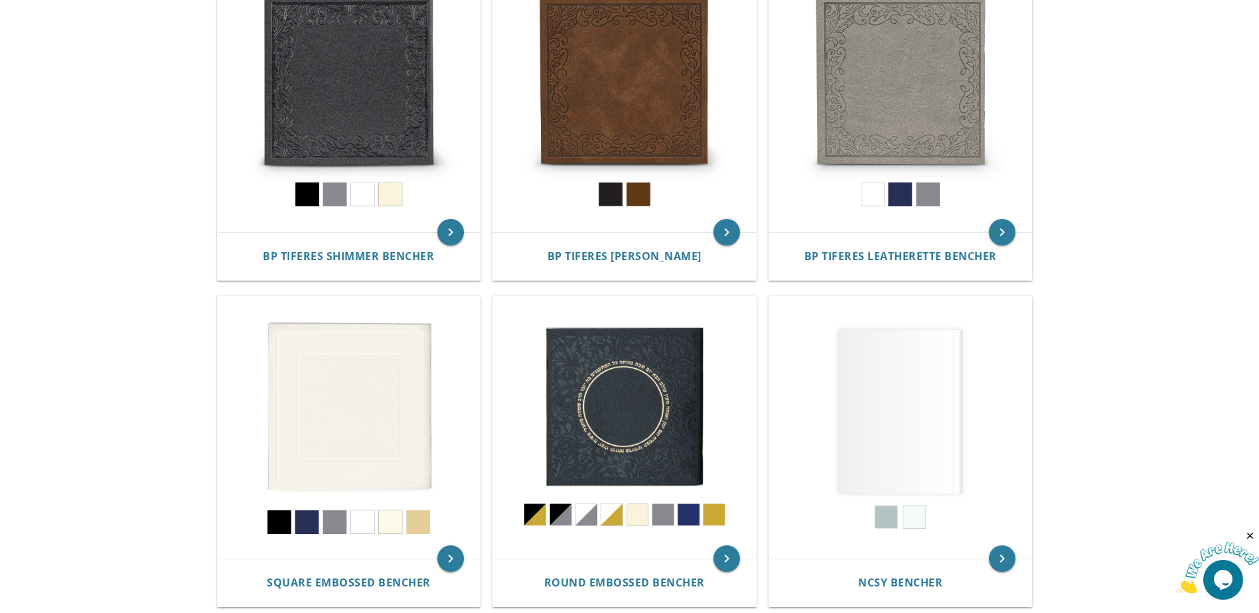
scroll to position [333, 0]
click at [382, 394] on img at bounding box center [349, 428] width 263 height 263
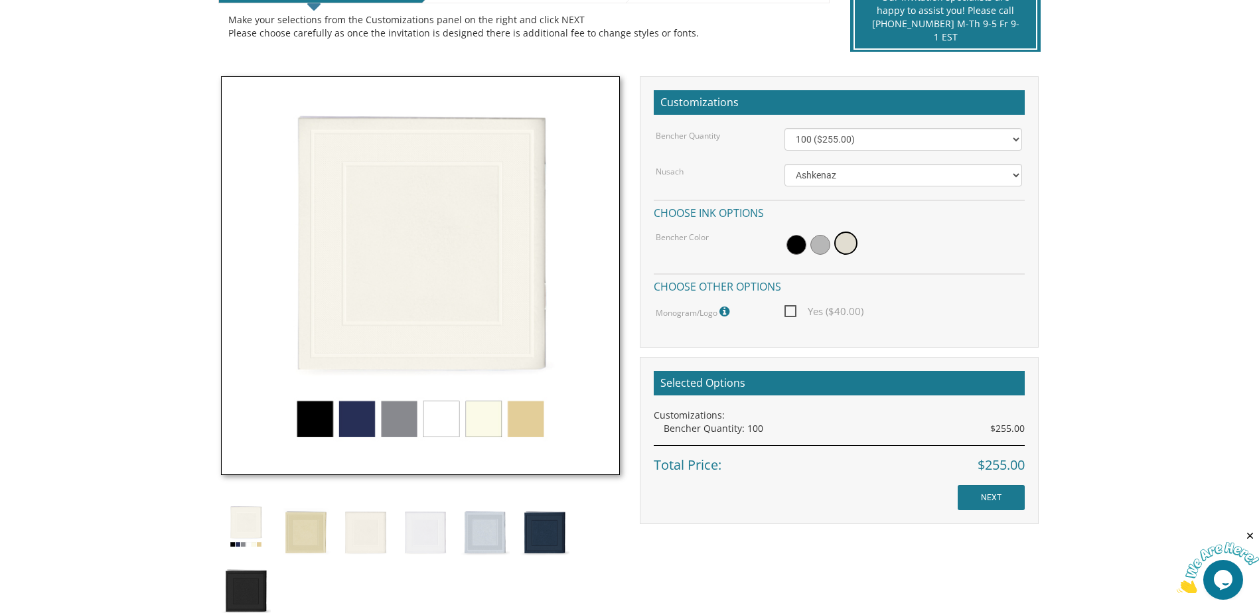
scroll to position [332, 0]
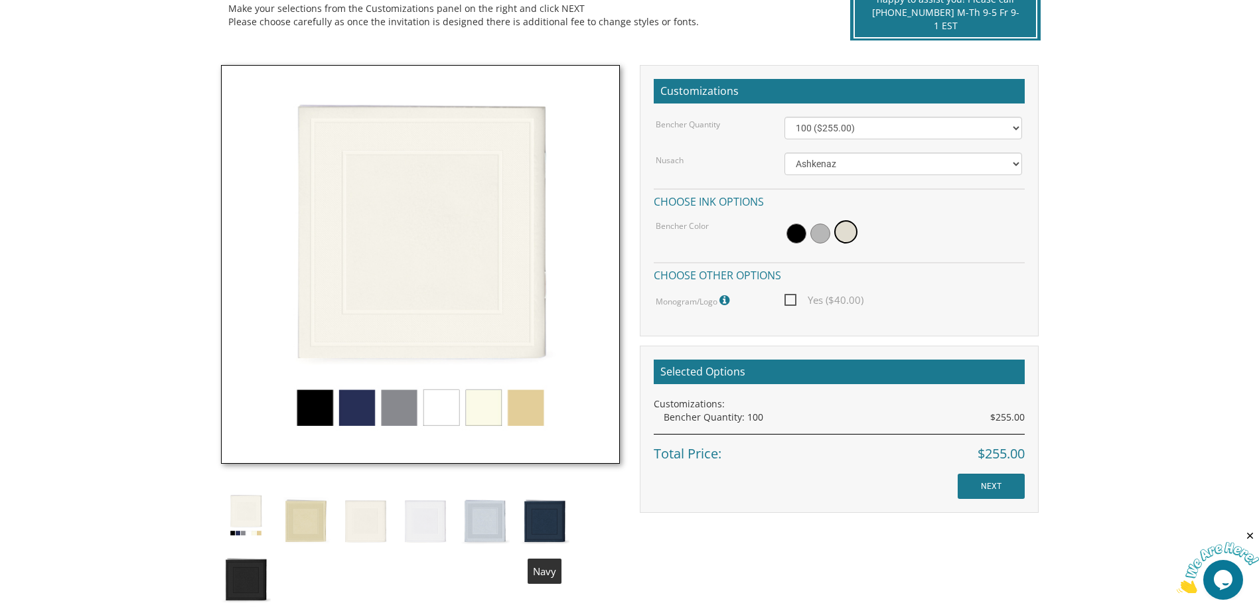
click at [558, 525] on img at bounding box center [545, 520] width 50 height 58
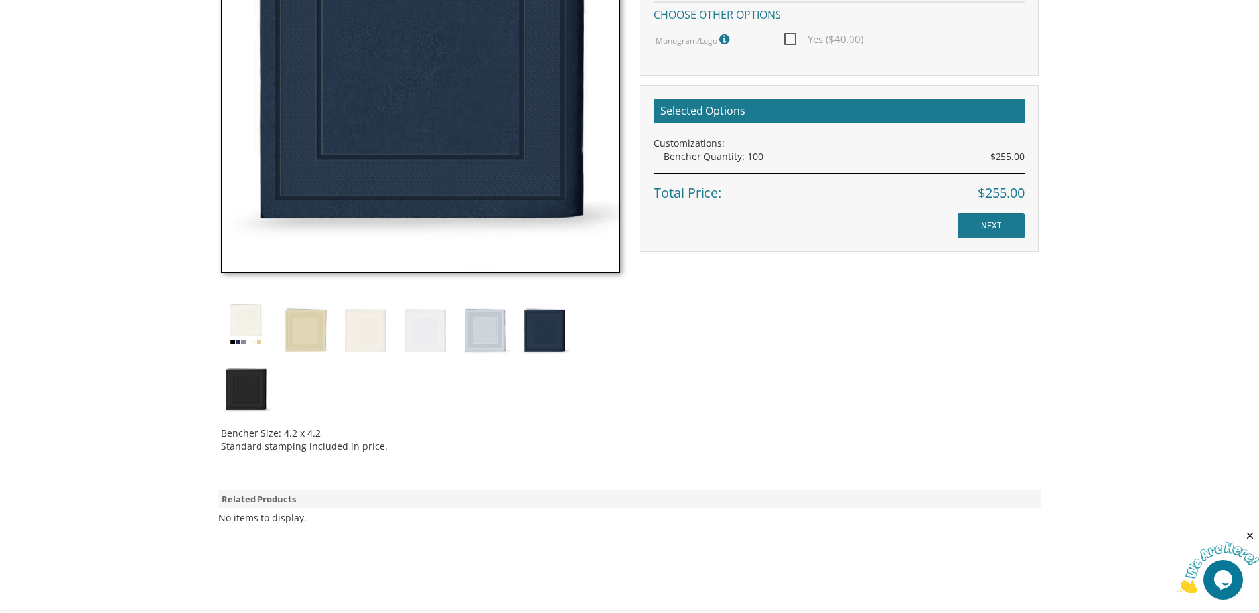
scroll to position [597, 0]
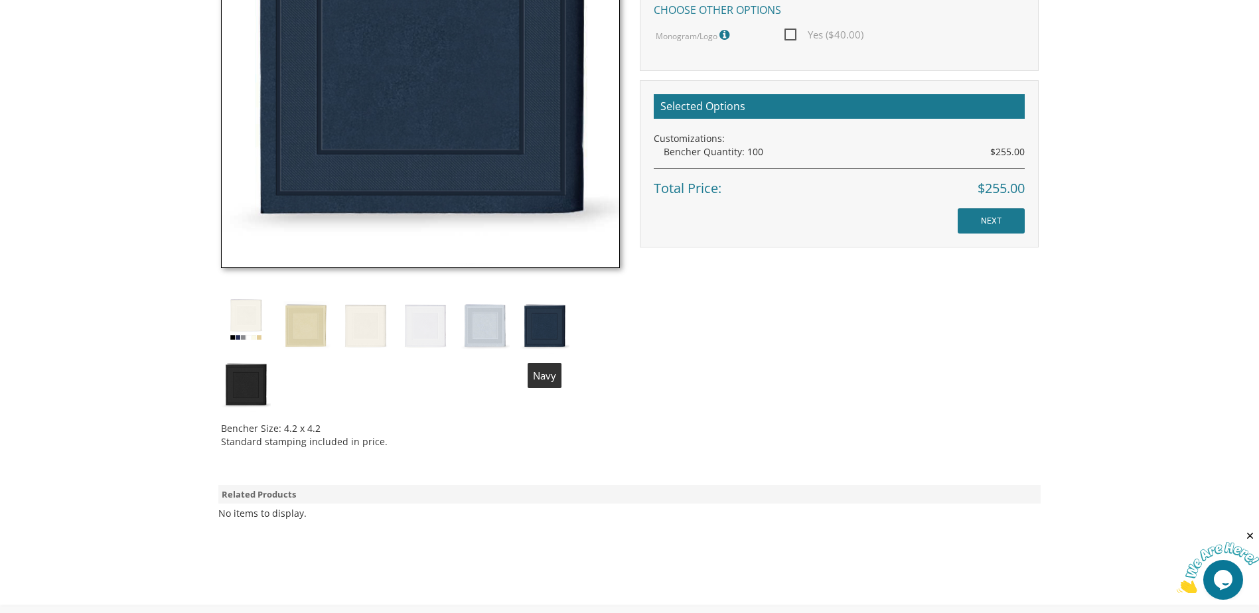
click at [552, 322] on img at bounding box center [545, 324] width 50 height 58
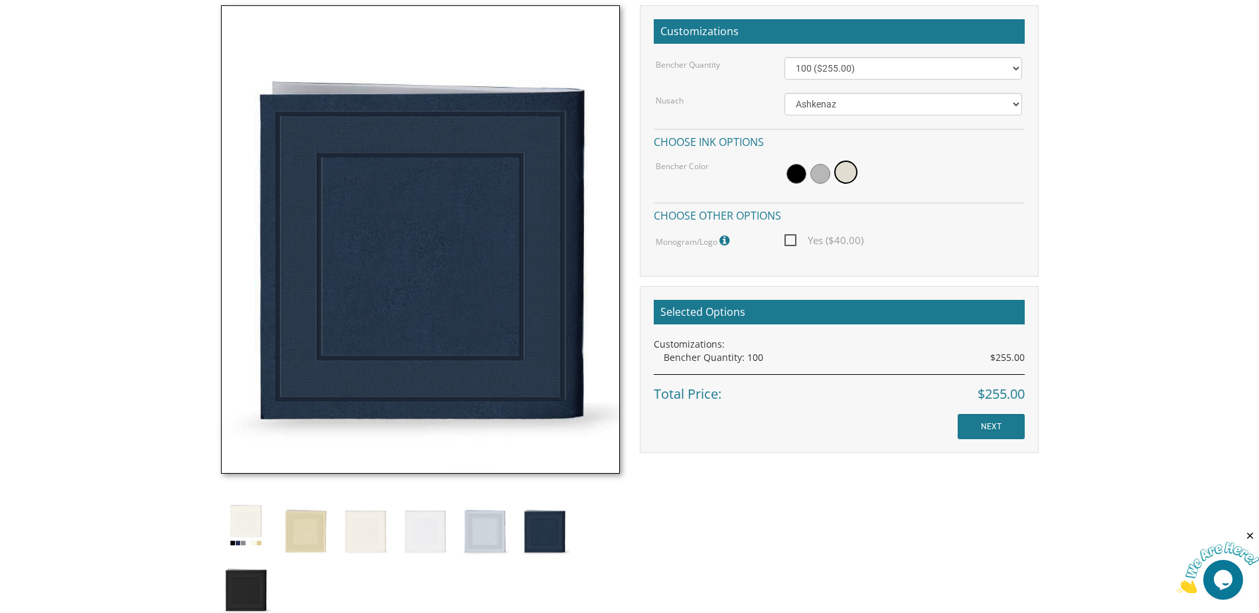
scroll to position [398, 0]
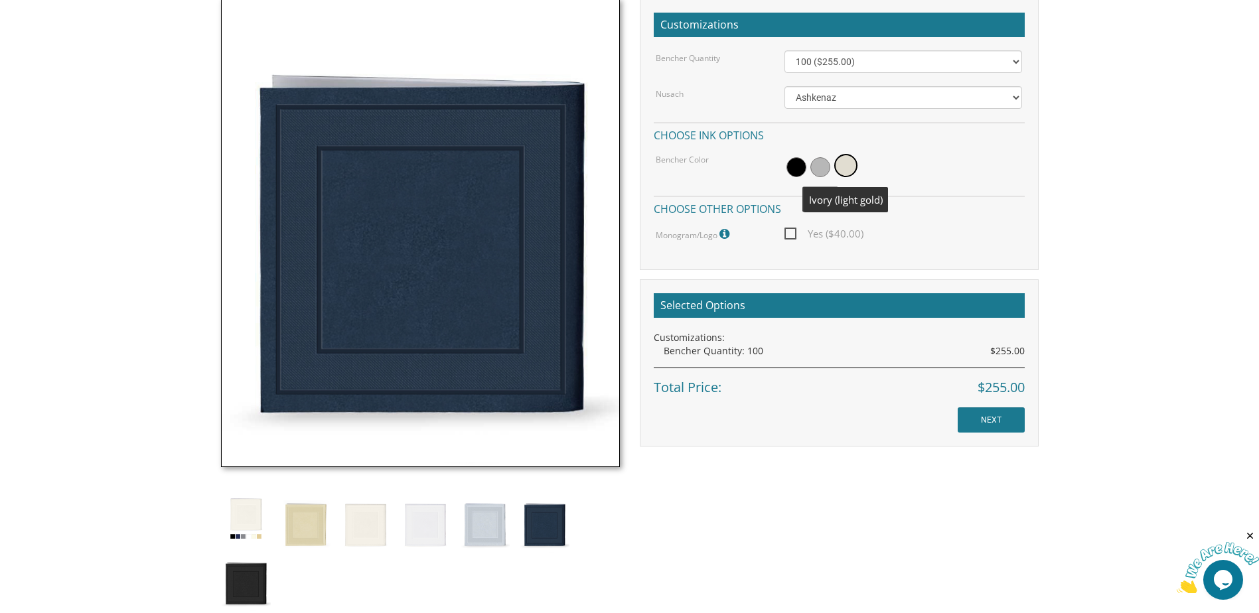
click at [823, 172] on span at bounding box center [821, 167] width 20 height 20
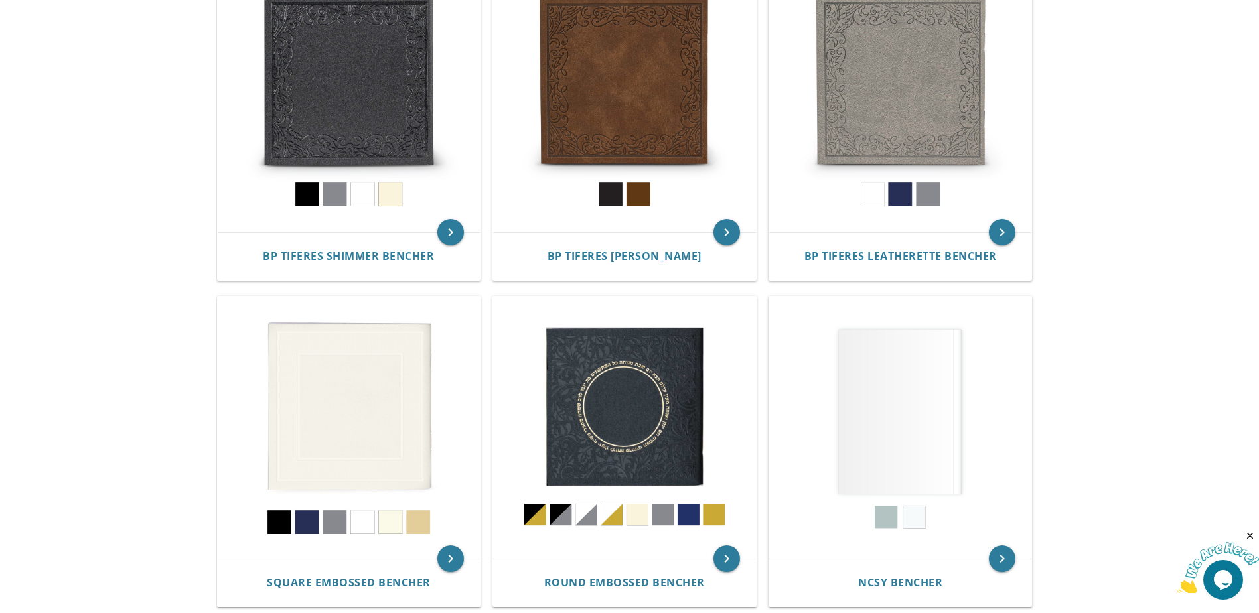
scroll to position [333, 0]
click at [637, 439] on img at bounding box center [624, 427] width 263 height 263
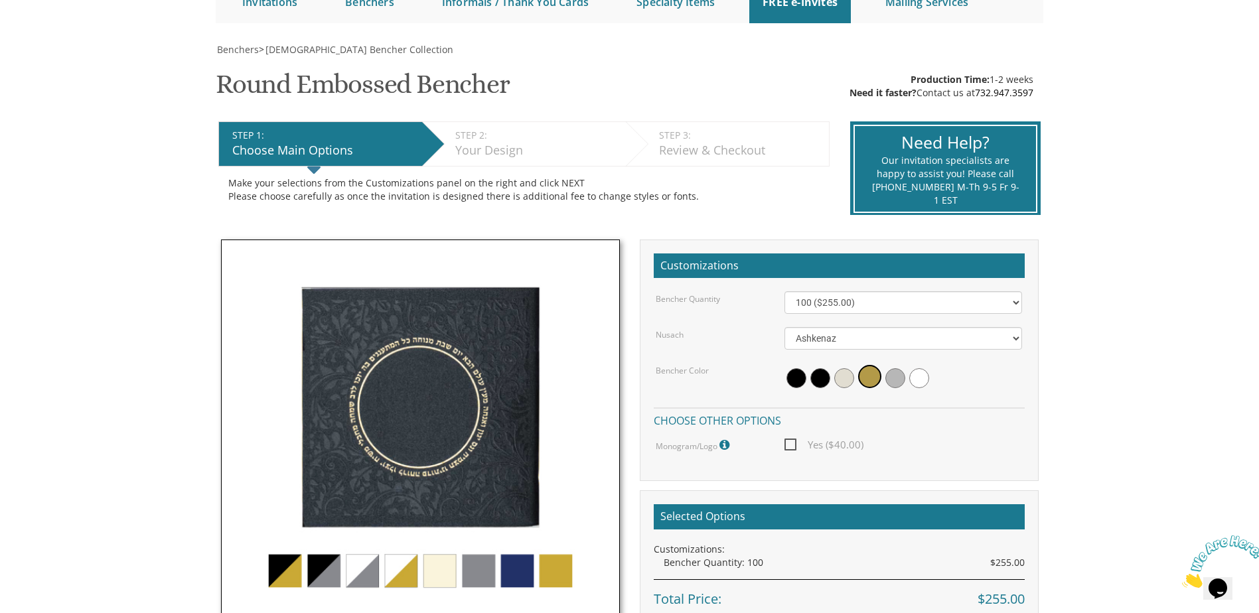
scroll to position [199, 0]
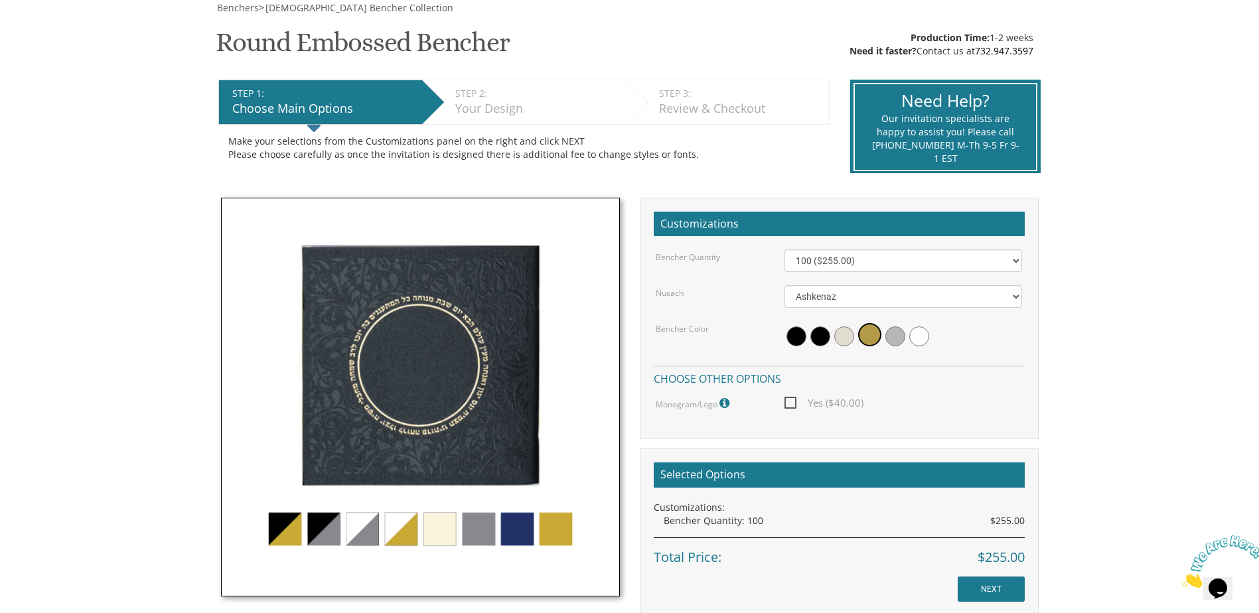
click at [513, 533] on img at bounding box center [420, 397] width 399 height 399
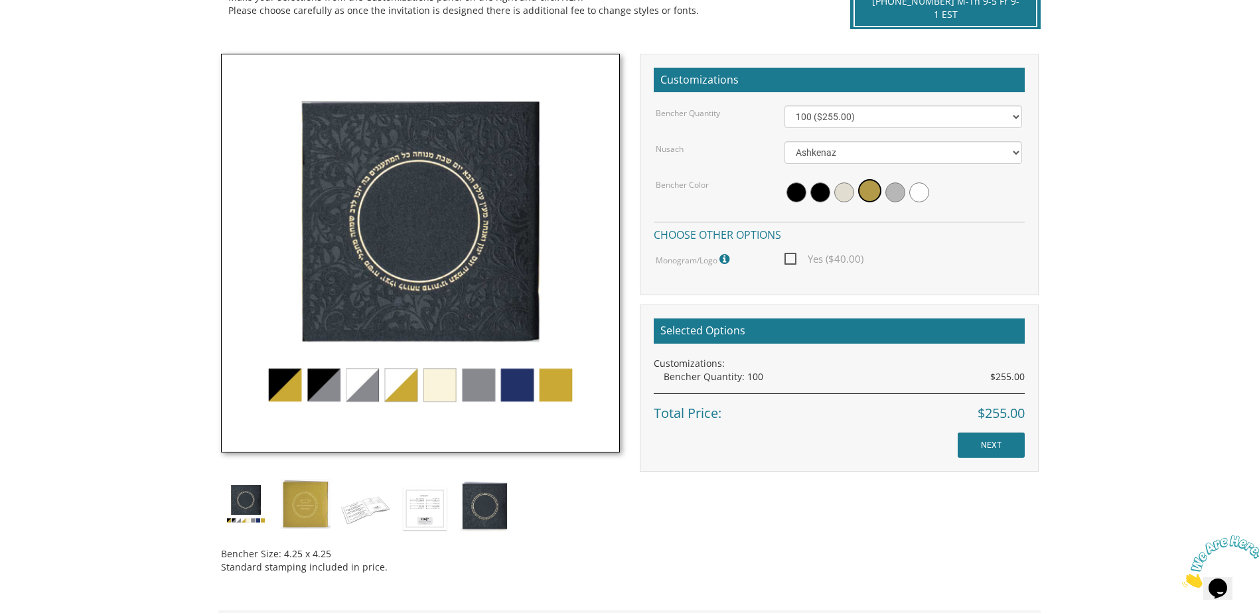
scroll to position [332, 0]
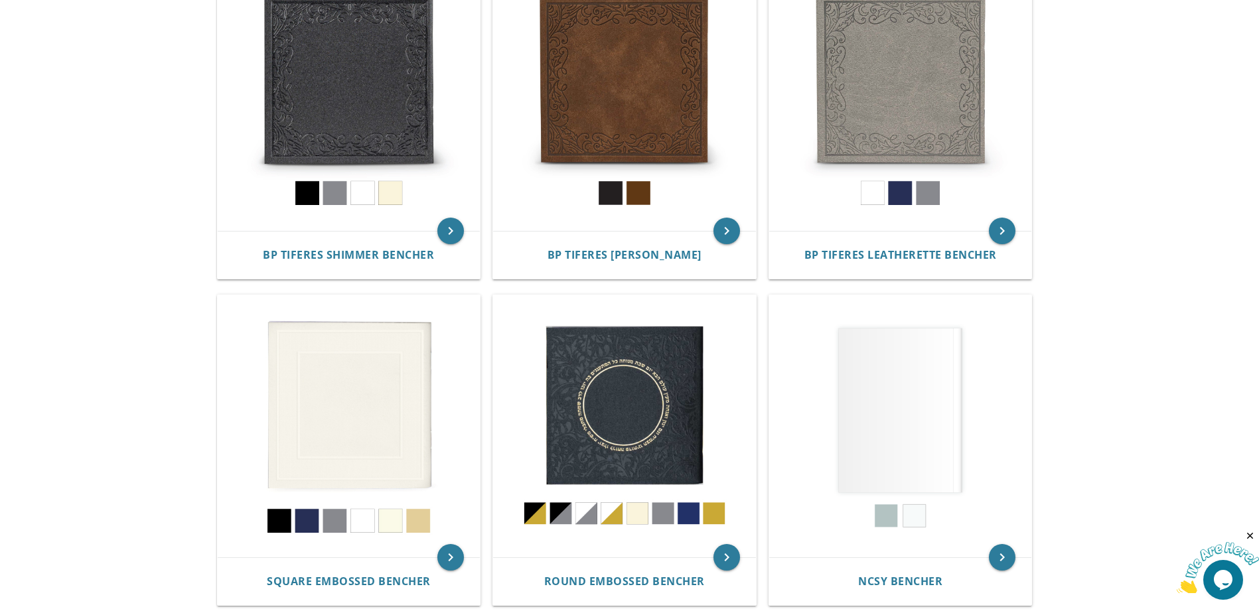
scroll to position [334, 0]
click at [390, 443] on img at bounding box center [349, 426] width 263 height 263
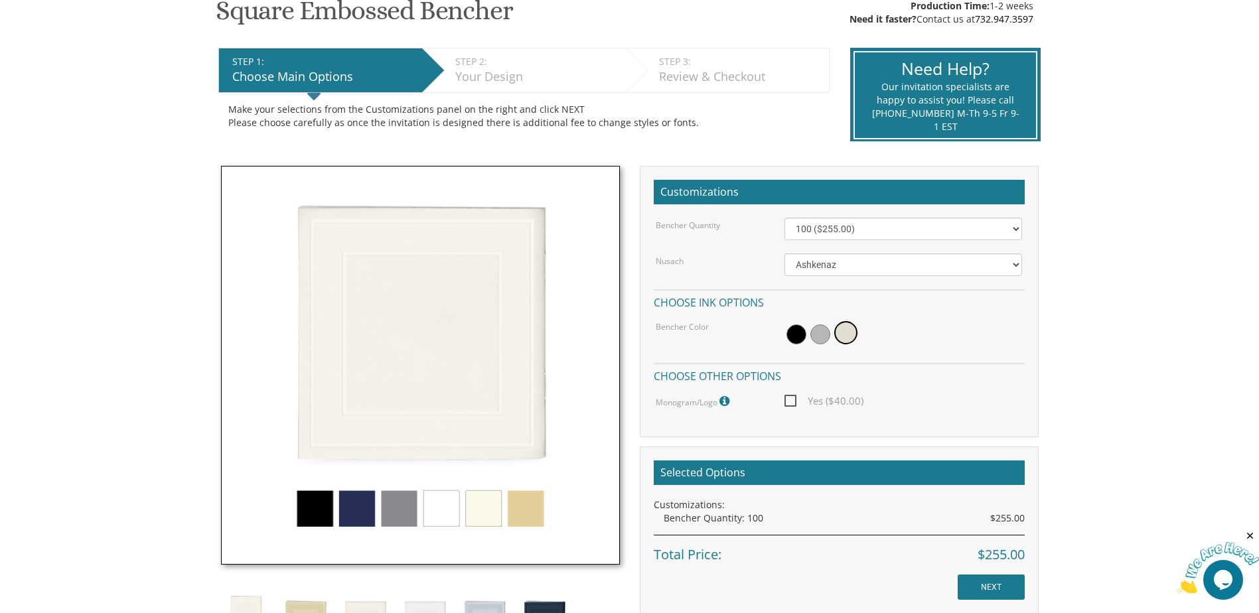
scroll to position [332, 0]
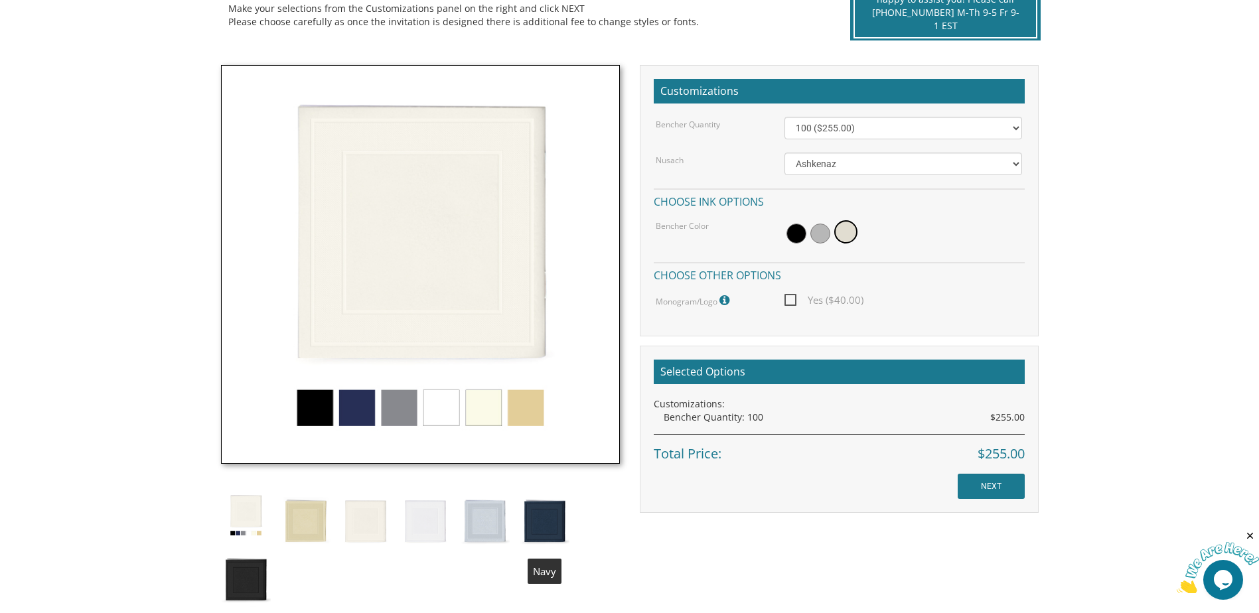
click at [556, 520] on img at bounding box center [545, 520] width 50 height 58
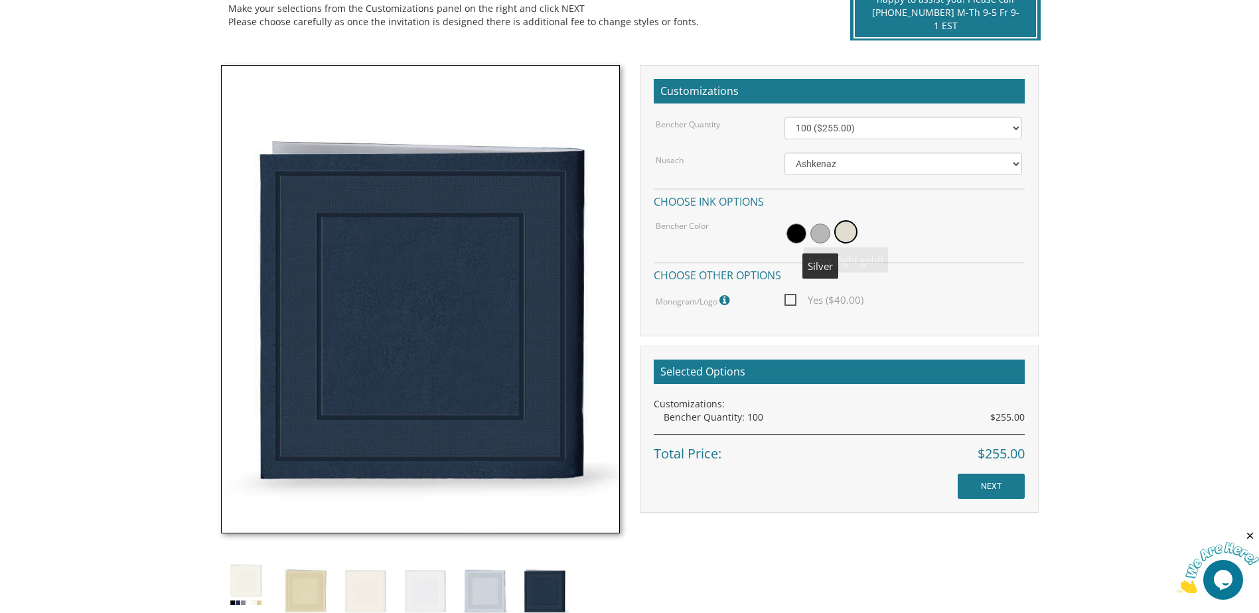
click at [809, 236] on div at bounding box center [904, 233] width 238 height 31
click at [824, 238] on span at bounding box center [821, 234] width 20 height 20
click at [797, 298] on span "Yes ($40.00)" at bounding box center [824, 300] width 79 height 17
click at [793, 298] on input "Yes ($40.00)" at bounding box center [789, 299] width 9 height 9
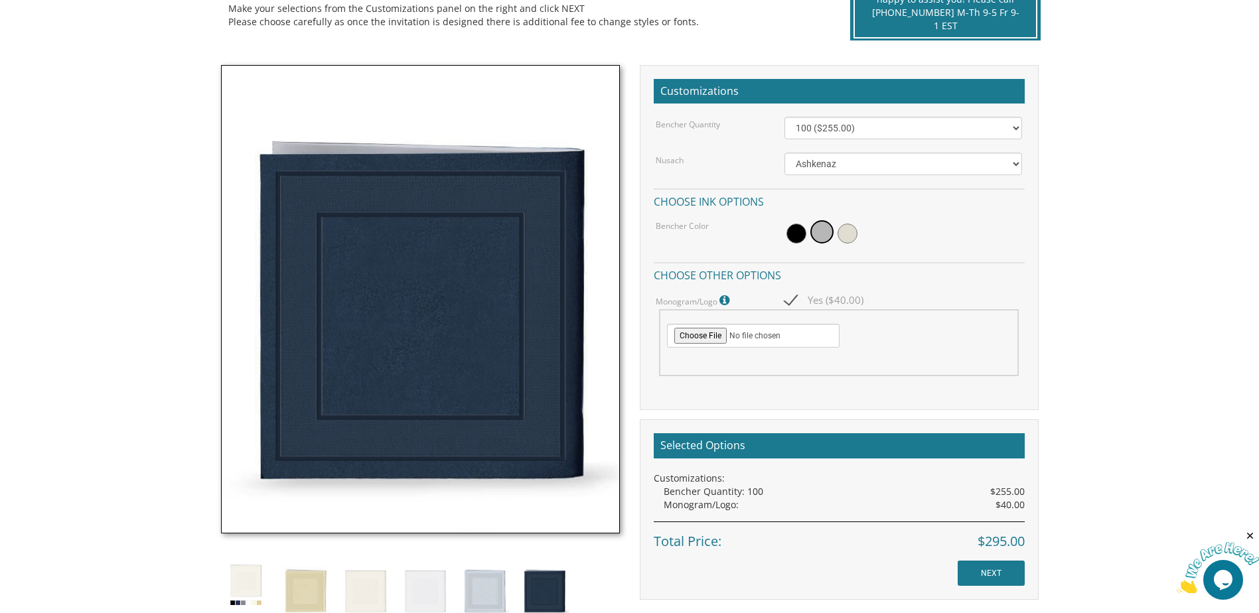
click at [787, 301] on span "Yes ($40.00)" at bounding box center [824, 300] width 79 height 17
click at [787, 301] on input "Yes ($40.00)" at bounding box center [789, 299] width 9 height 9
checkbox input "false"
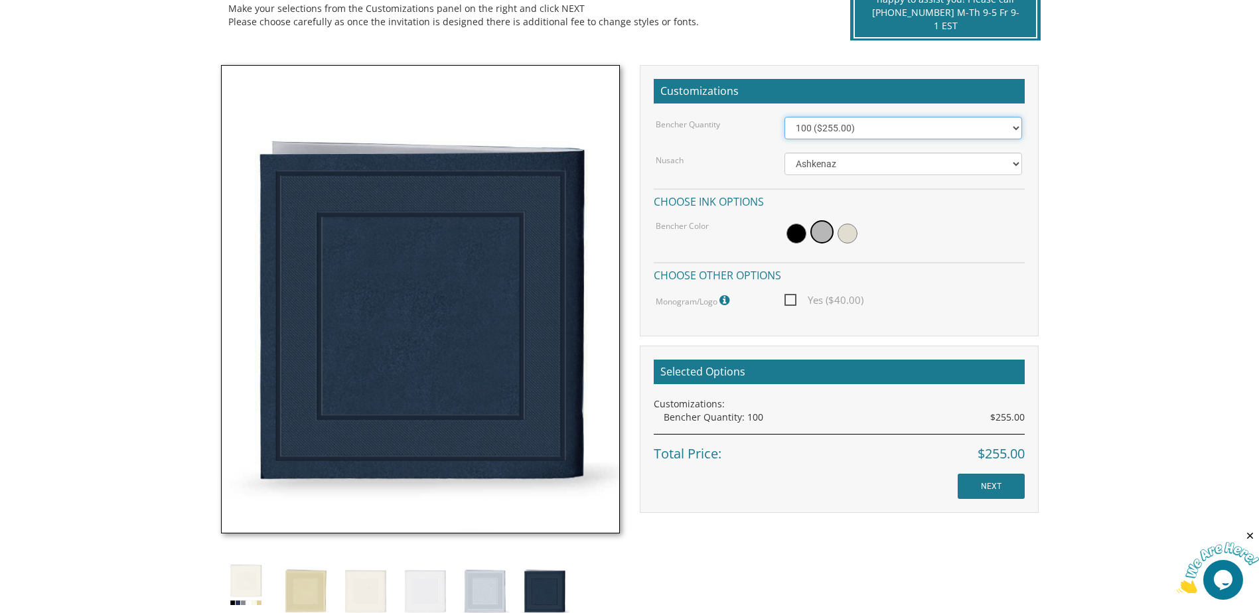
click at [994, 130] on select "100 ($255.00) 200 ($510.00) 300 ($765.00) 400 ($1,020.00) 500 ($1,275.00)" at bounding box center [904, 128] width 238 height 23
select select "200"
click at [785, 117] on select "100 ($255.00) 200 ($510.00) 300 ($765.00) 400 ($1,020.00) 500 ($1,275.00)" at bounding box center [904, 128] width 238 height 23
click at [789, 308] on span "Yes ($40.00)" at bounding box center [824, 300] width 79 height 17
click at [789, 303] on input "Yes ($40.00)" at bounding box center [789, 299] width 9 height 9
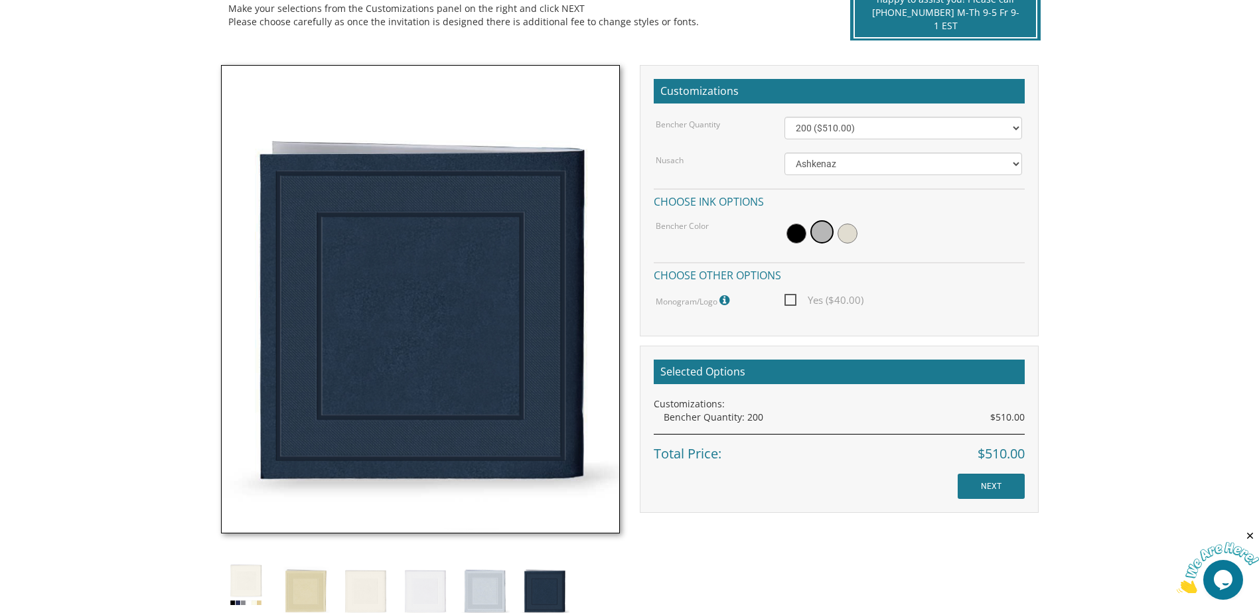
checkbox input "true"
